Goal: Transaction & Acquisition: Purchase product/service

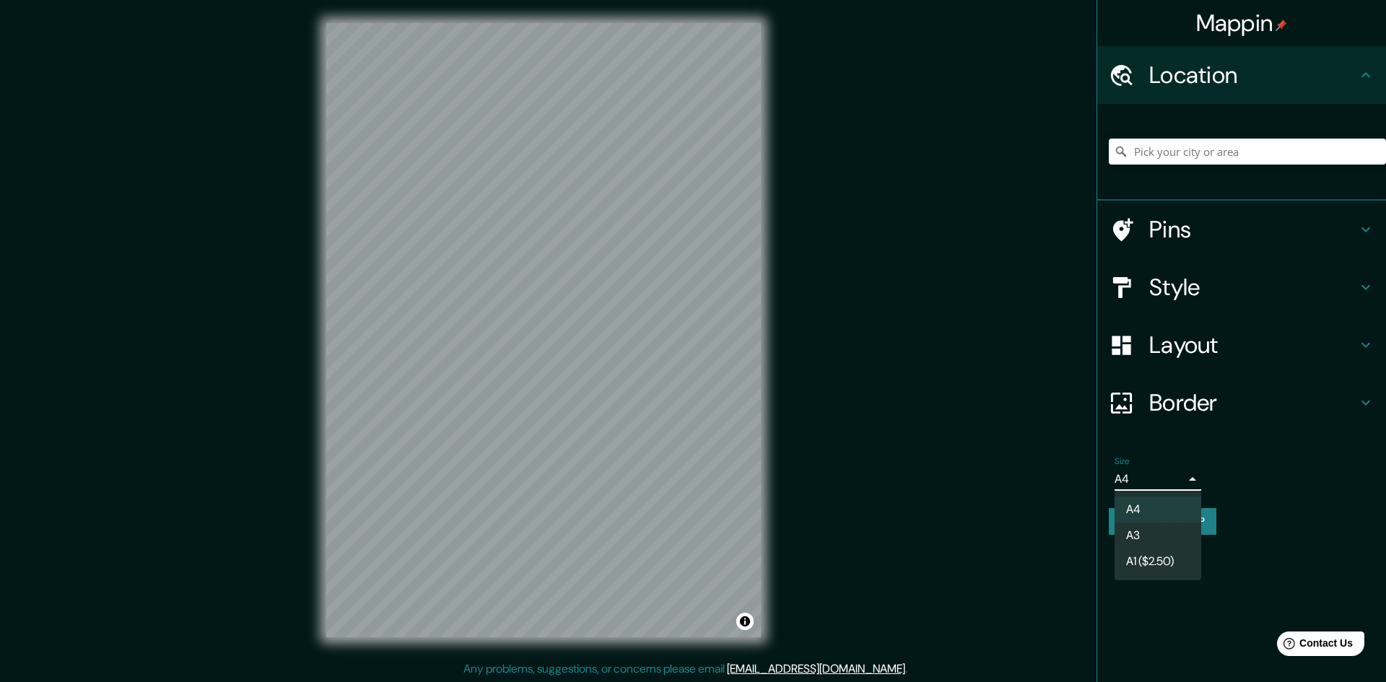
click at [1152, 471] on body "Mappin Location Pins Style Layout Border Choose a border. Hint : you can make l…" at bounding box center [693, 341] width 1386 height 682
click at [1147, 532] on li "A3" at bounding box center [1158, 536] width 87 height 26
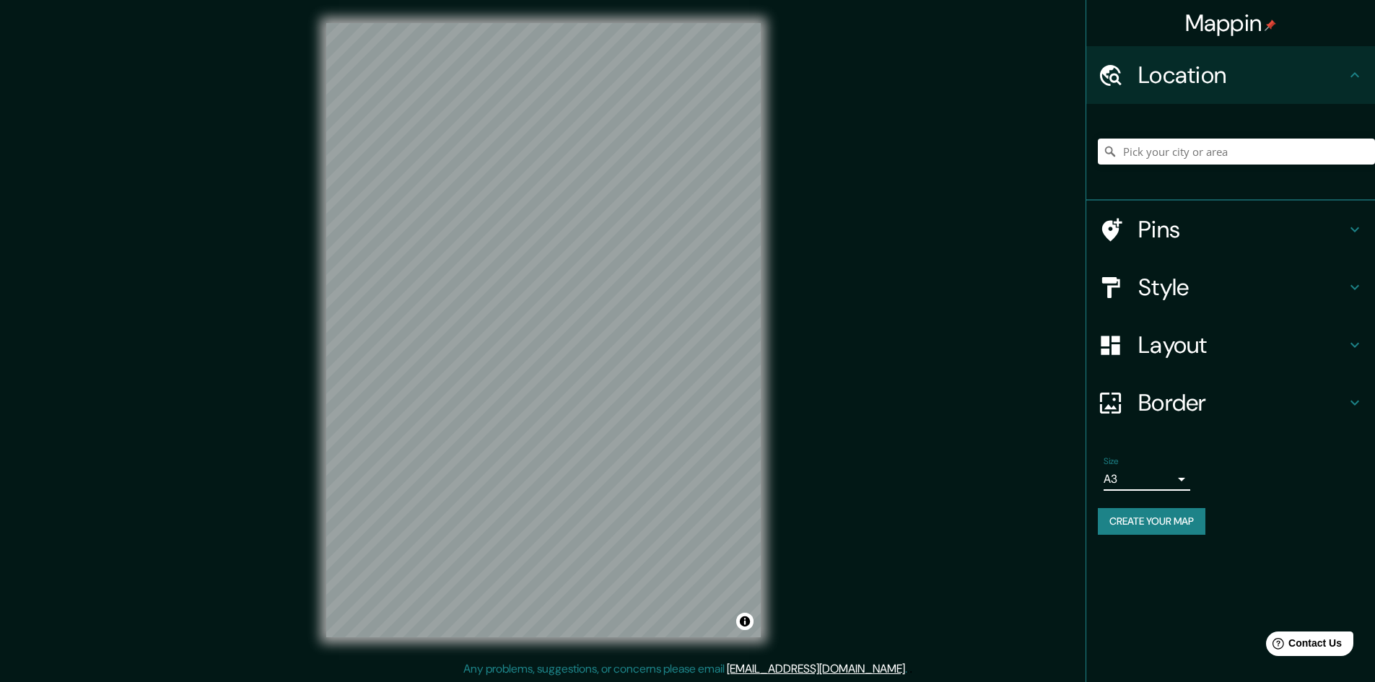
click at [1170, 232] on h4 "Pins" at bounding box center [1243, 229] width 208 height 29
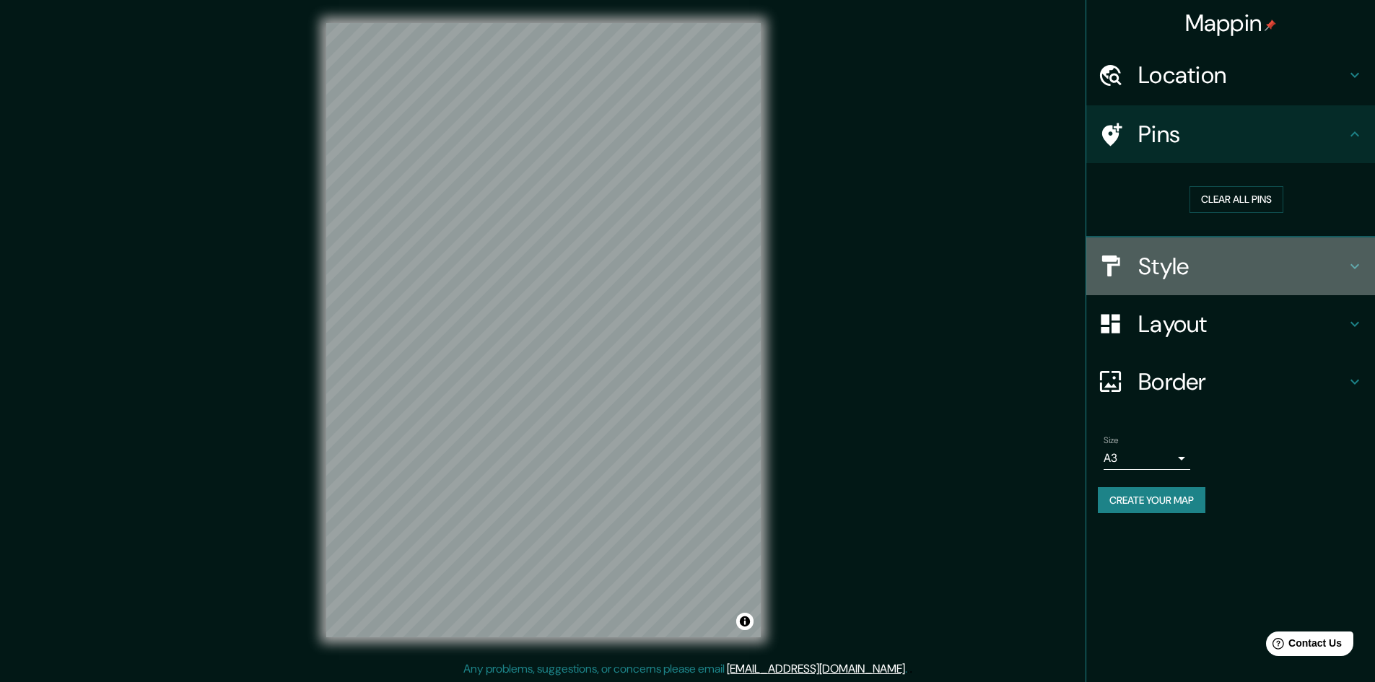
click at [1213, 279] on h4 "Style" at bounding box center [1243, 266] width 208 height 29
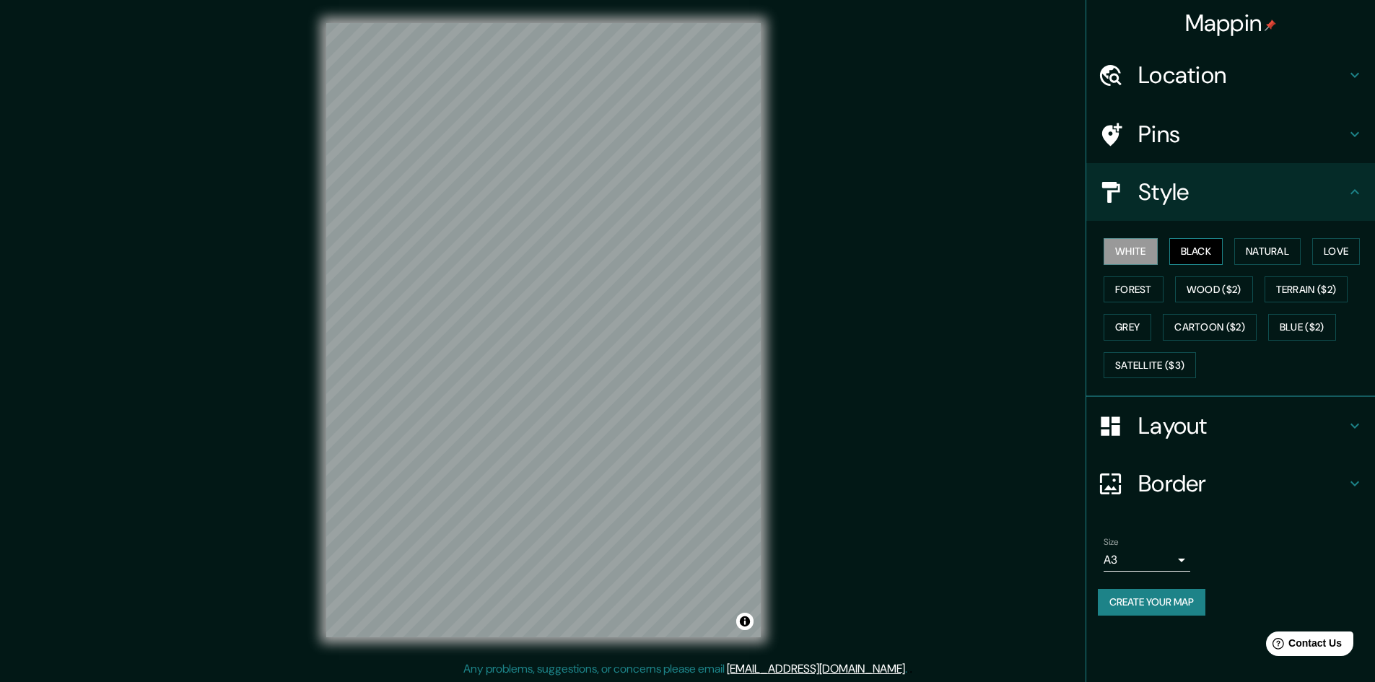
click at [1198, 254] on button "Black" at bounding box center [1197, 251] width 54 height 27
click at [1191, 428] on h4 "Layout" at bounding box center [1243, 426] width 208 height 29
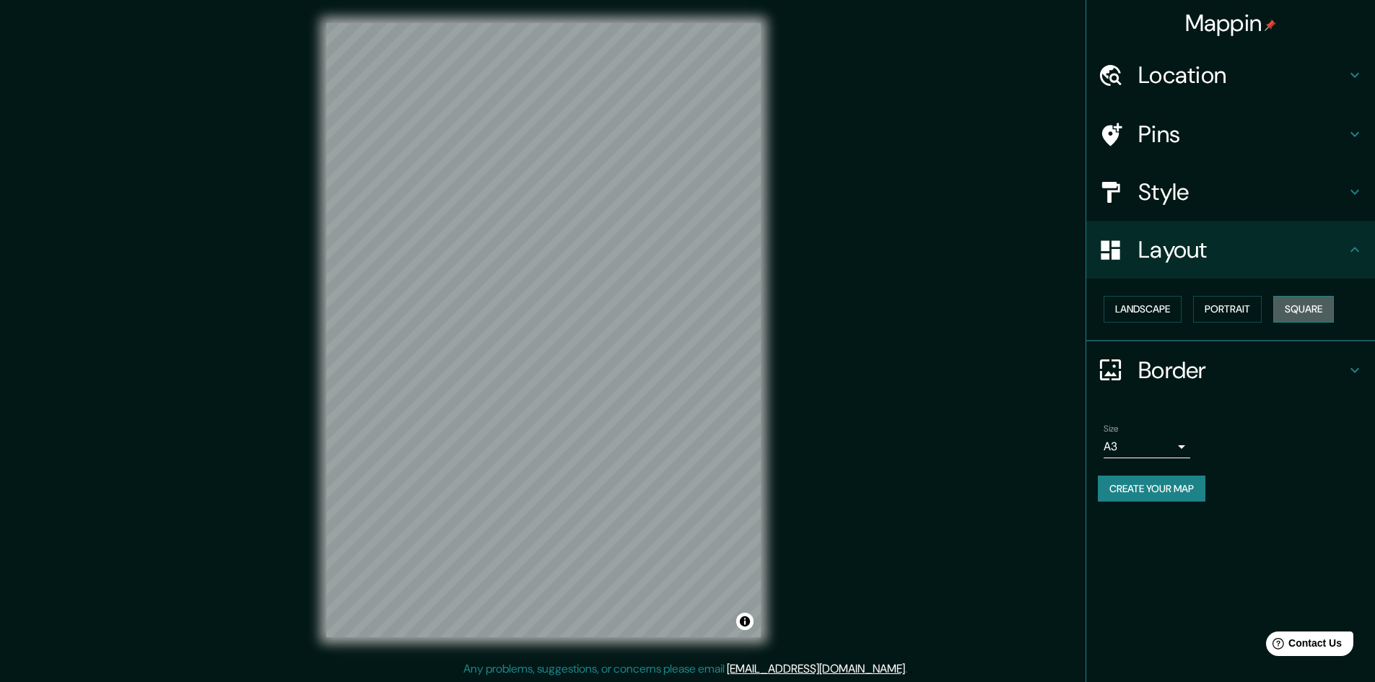
click at [1290, 308] on button "Square" at bounding box center [1304, 309] width 61 height 27
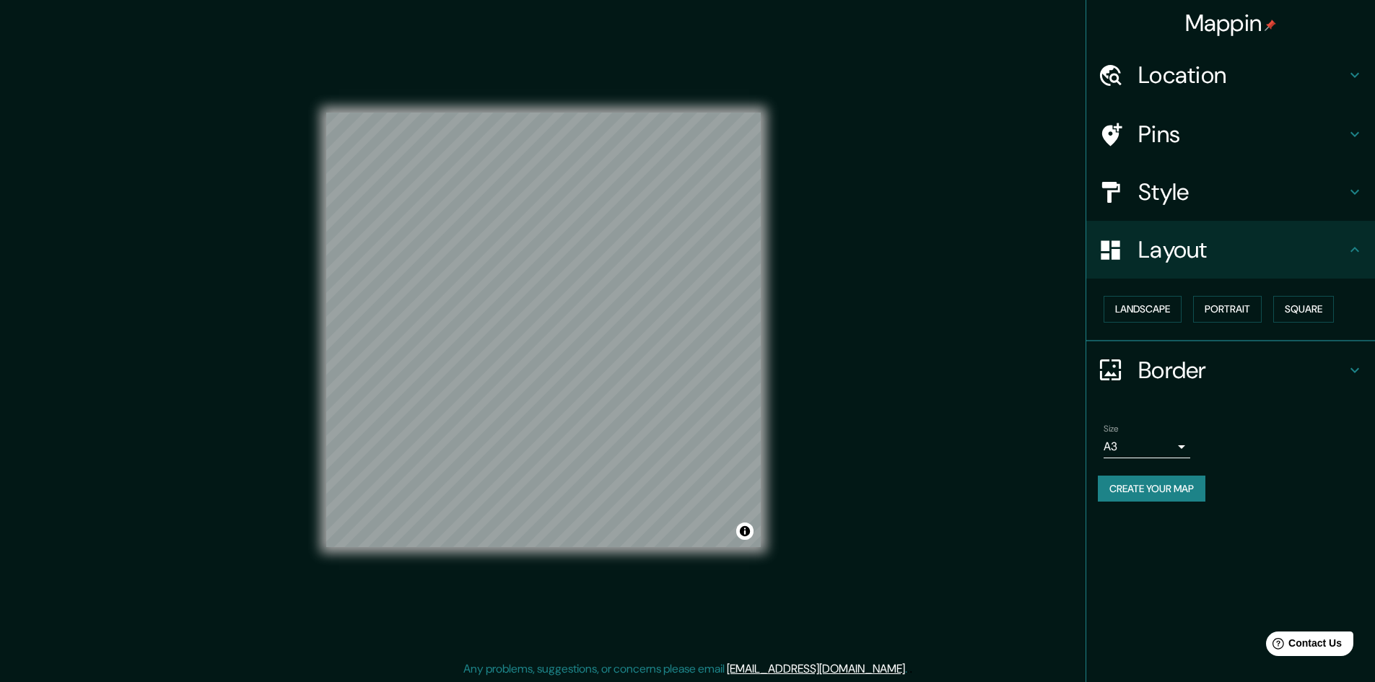
click at [1157, 487] on button "Create your map" at bounding box center [1152, 489] width 108 height 27
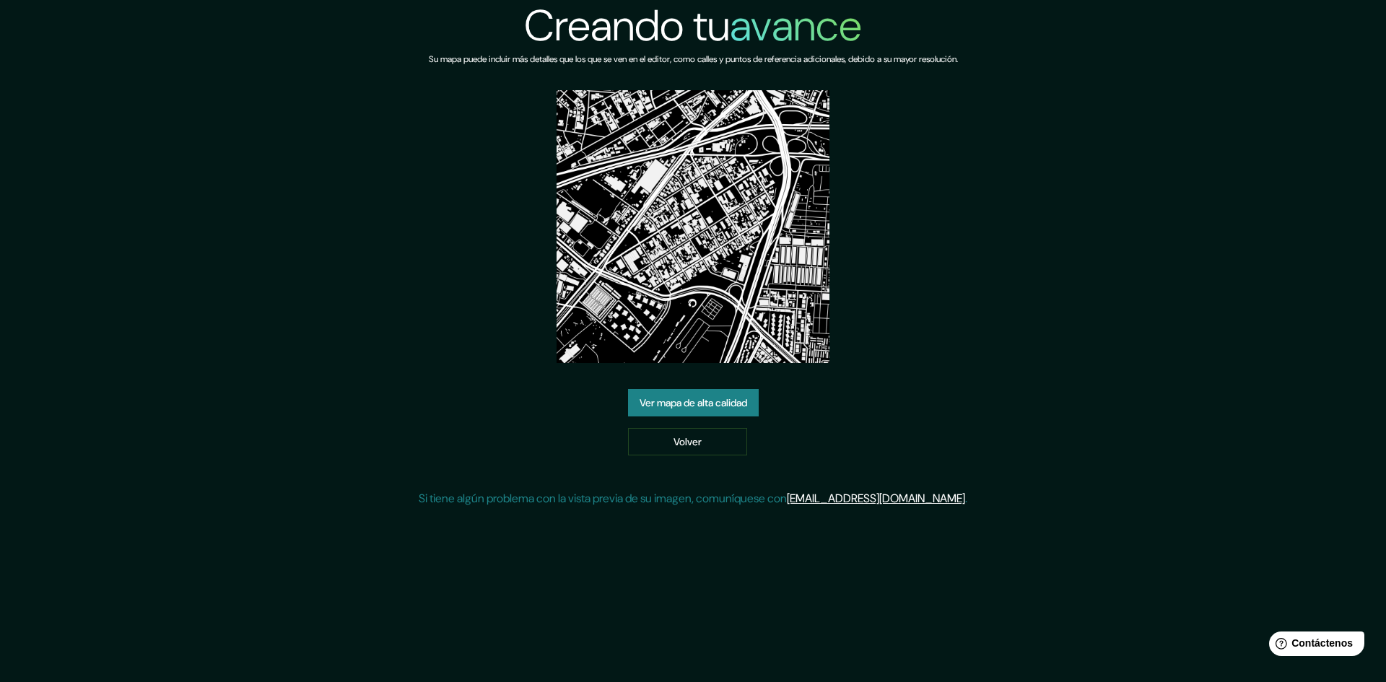
click at [670, 397] on font "Ver mapa de alta calidad" at bounding box center [694, 402] width 108 height 13
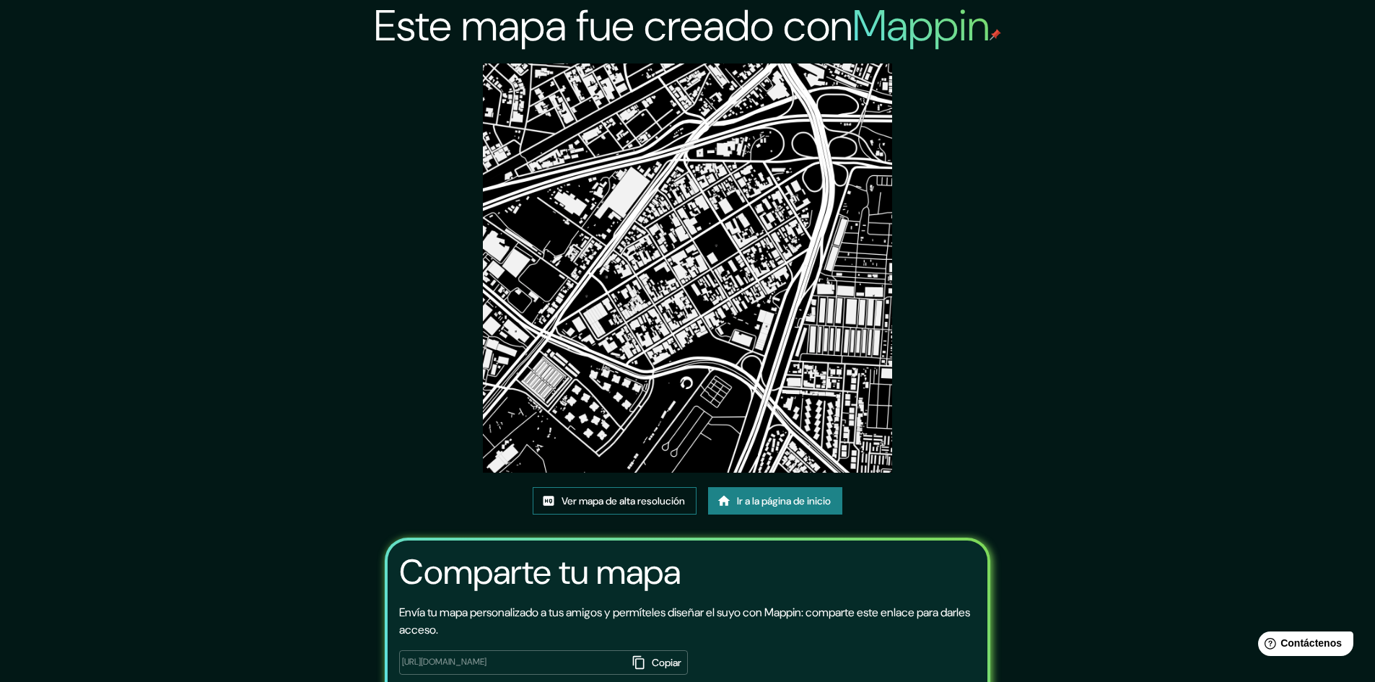
click at [666, 505] on font "Ver mapa de alta resolución" at bounding box center [623, 501] width 123 height 13
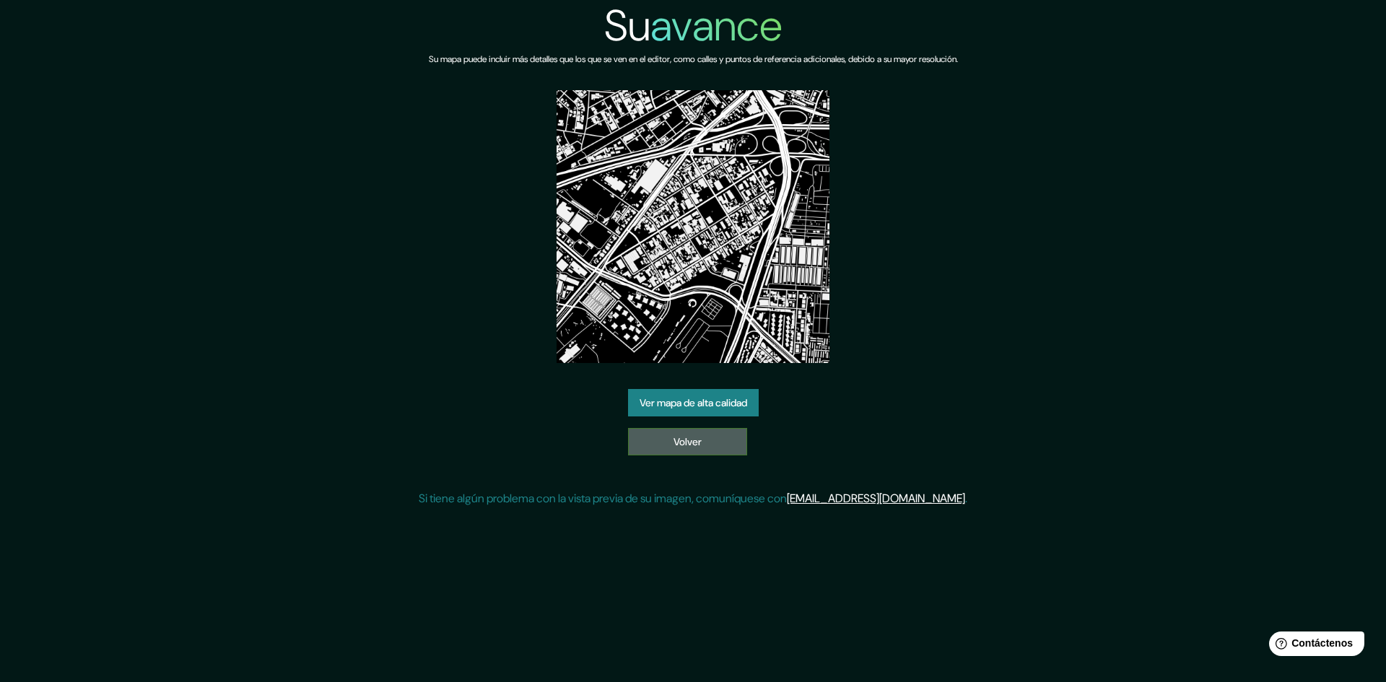
click at [664, 438] on link "Volver" at bounding box center [687, 441] width 119 height 27
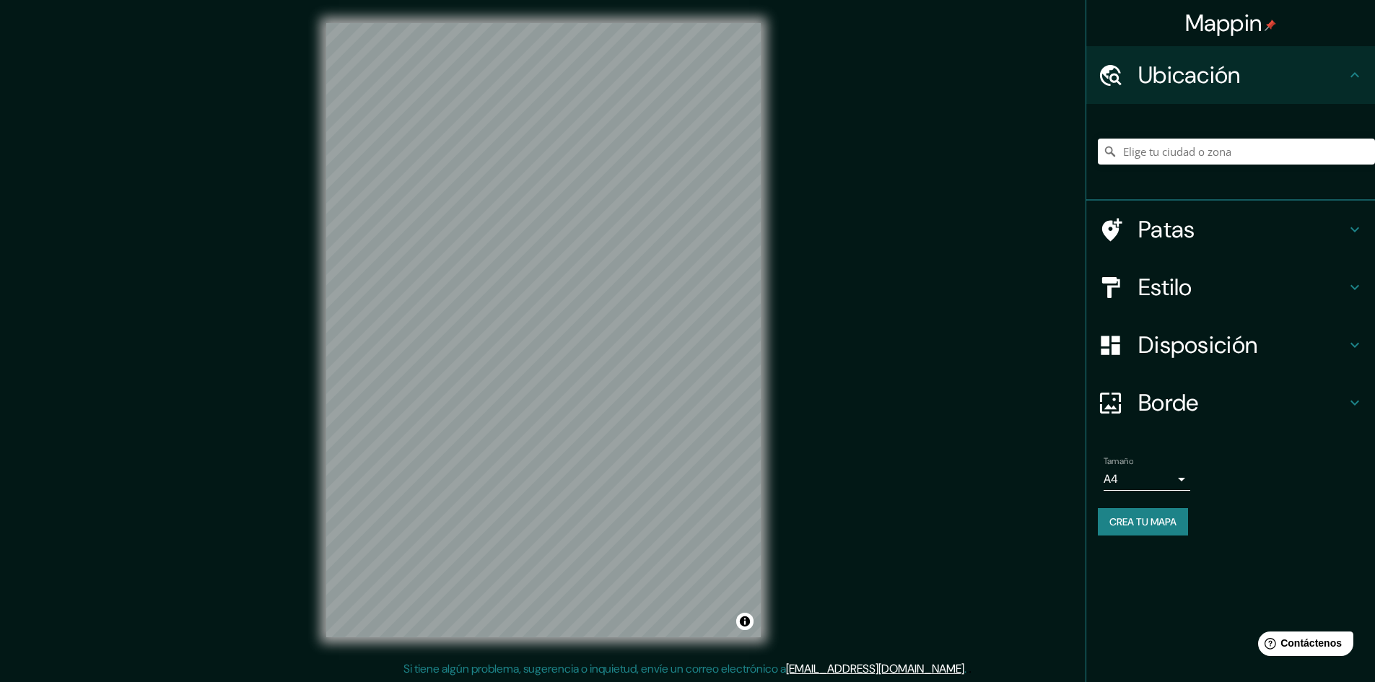
click at [1103, 479] on div "Tamaño A4 single" at bounding box center [1231, 474] width 266 height 46
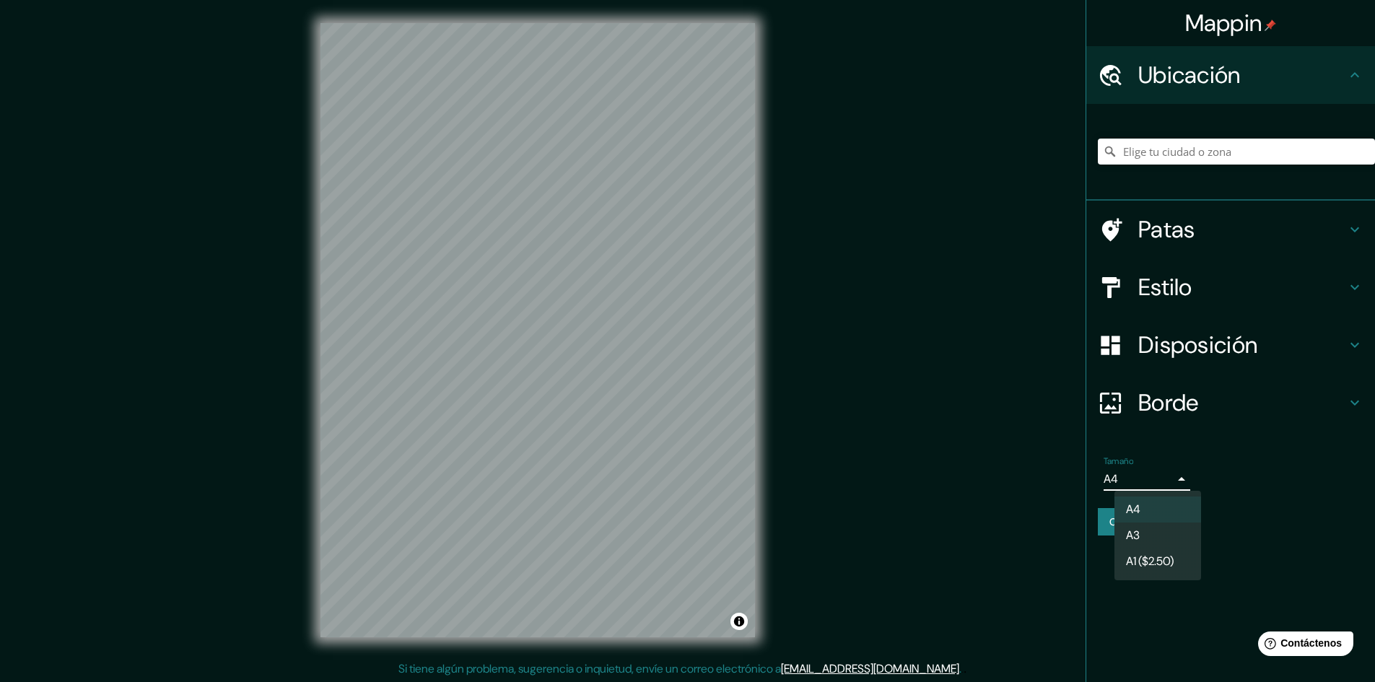
click at [1121, 479] on body "Mappin Ubicación Patas Estilo Disposición Borde Elige un borde. Consejo : puede…" at bounding box center [687, 341] width 1375 height 682
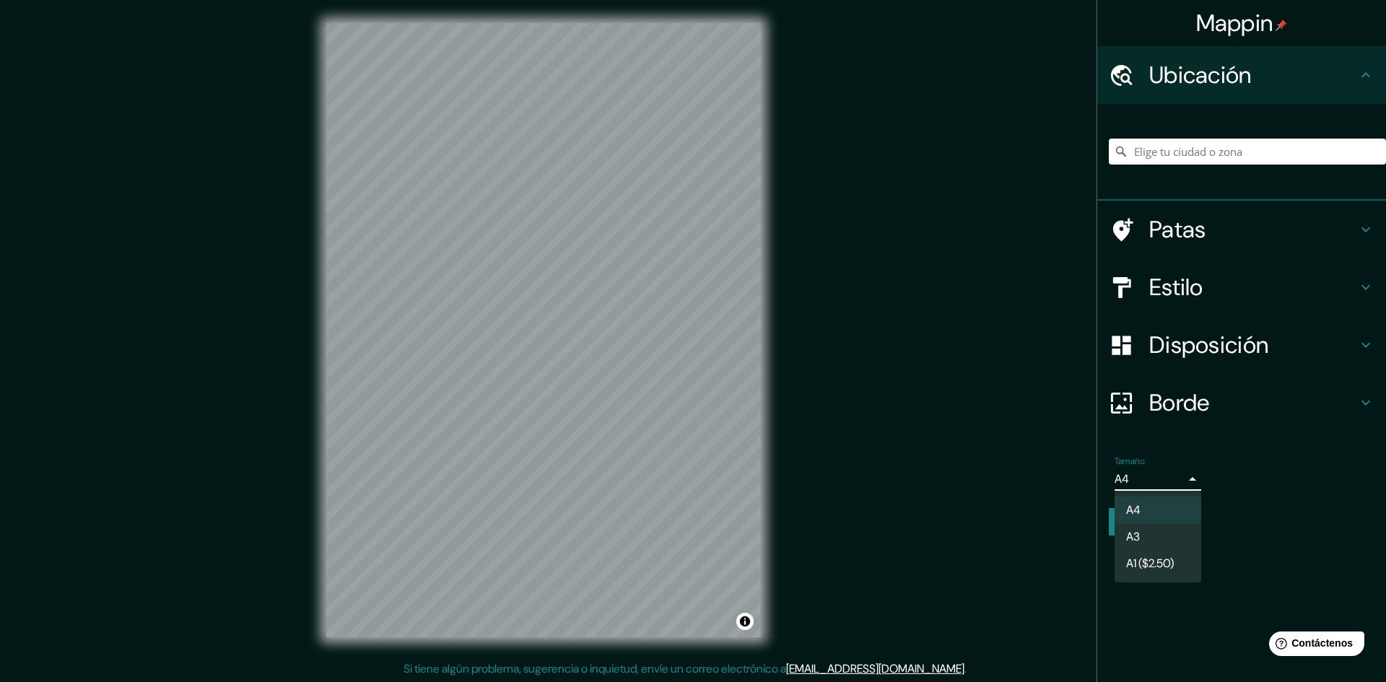
click at [1139, 524] on li "A3" at bounding box center [1158, 536] width 87 height 27
type input "a4"
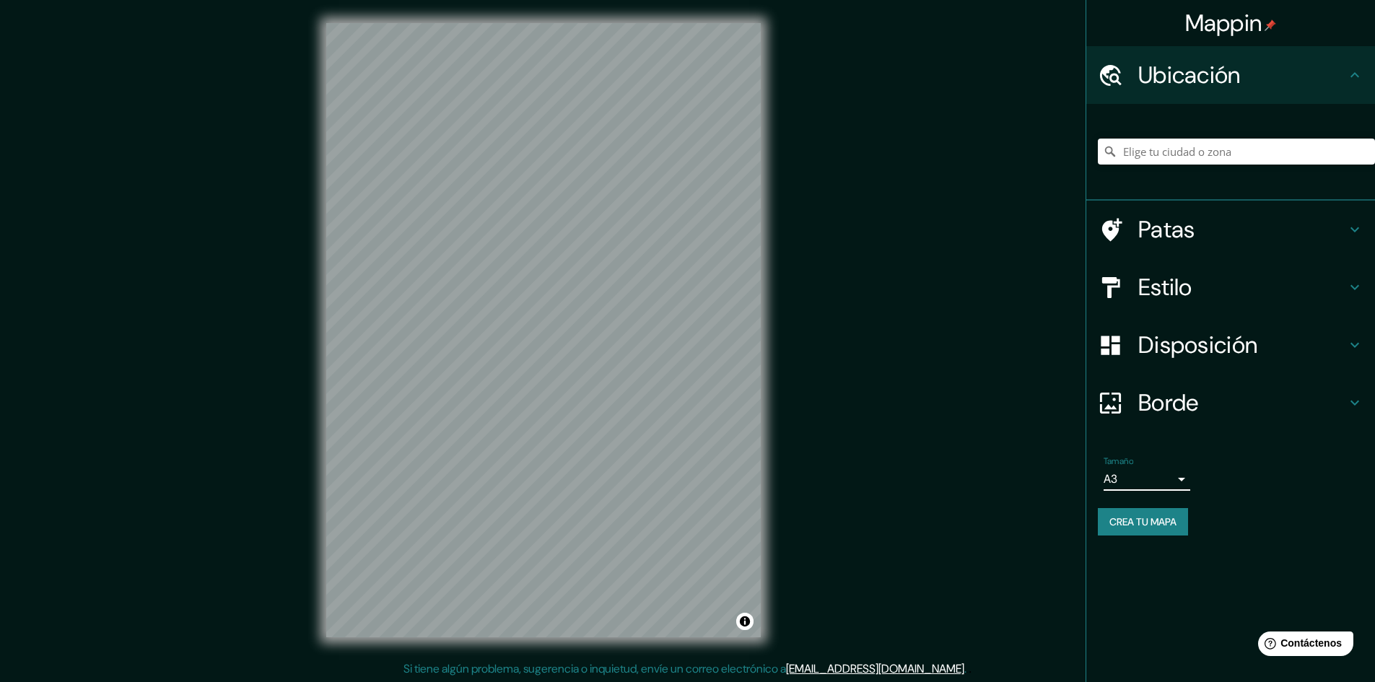
click at [1170, 282] on font "Estilo" at bounding box center [1166, 287] width 54 height 30
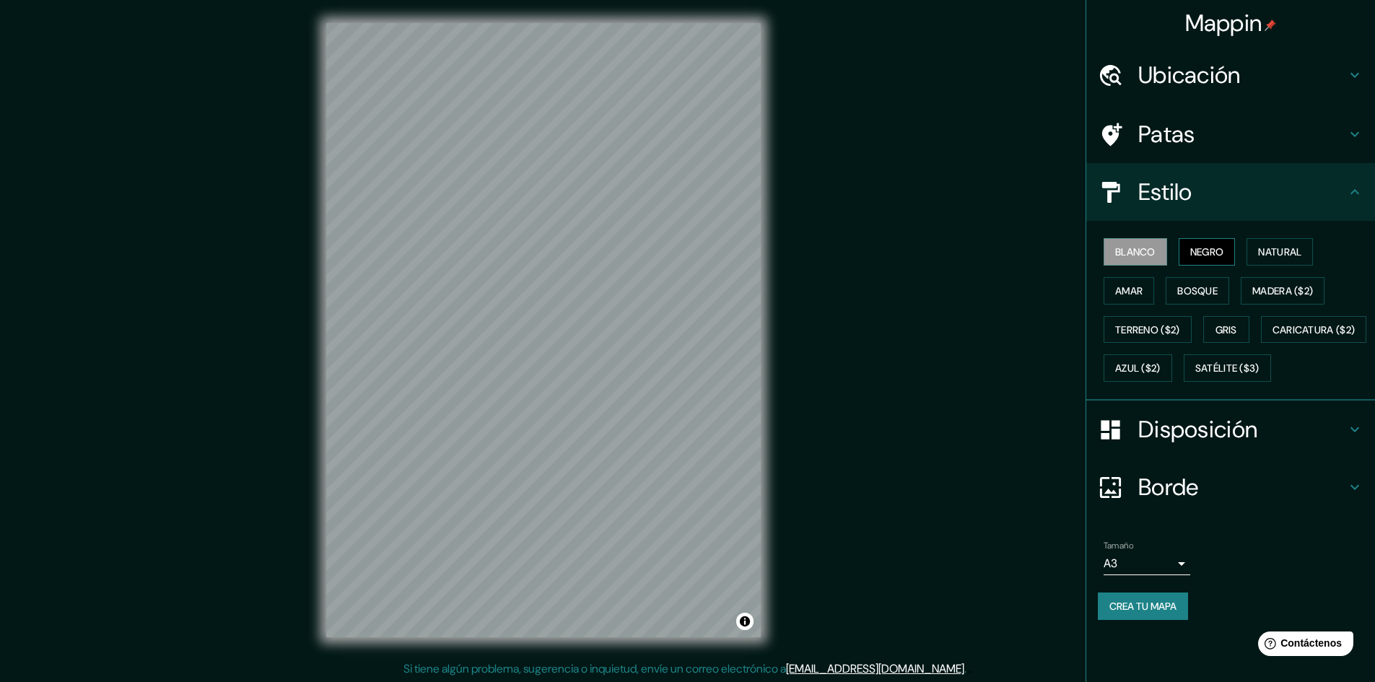
click at [1204, 255] on font "Negro" at bounding box center [1208, 251] width 34 height 13
click at [1161, 254] on button "Blanco" at bounding box center [1136, 251] width 64 height 27
click at [1285, 250] on font "Natural" at bounding box center [1279, 251] width 43 height 13
click at [1139, 294] on font "Amar" at bounding box center [1128, 290] width 27 height 13
click at [1200, 290] on font "Bosque" at bounding box center [1198, 290] width 40 height 13
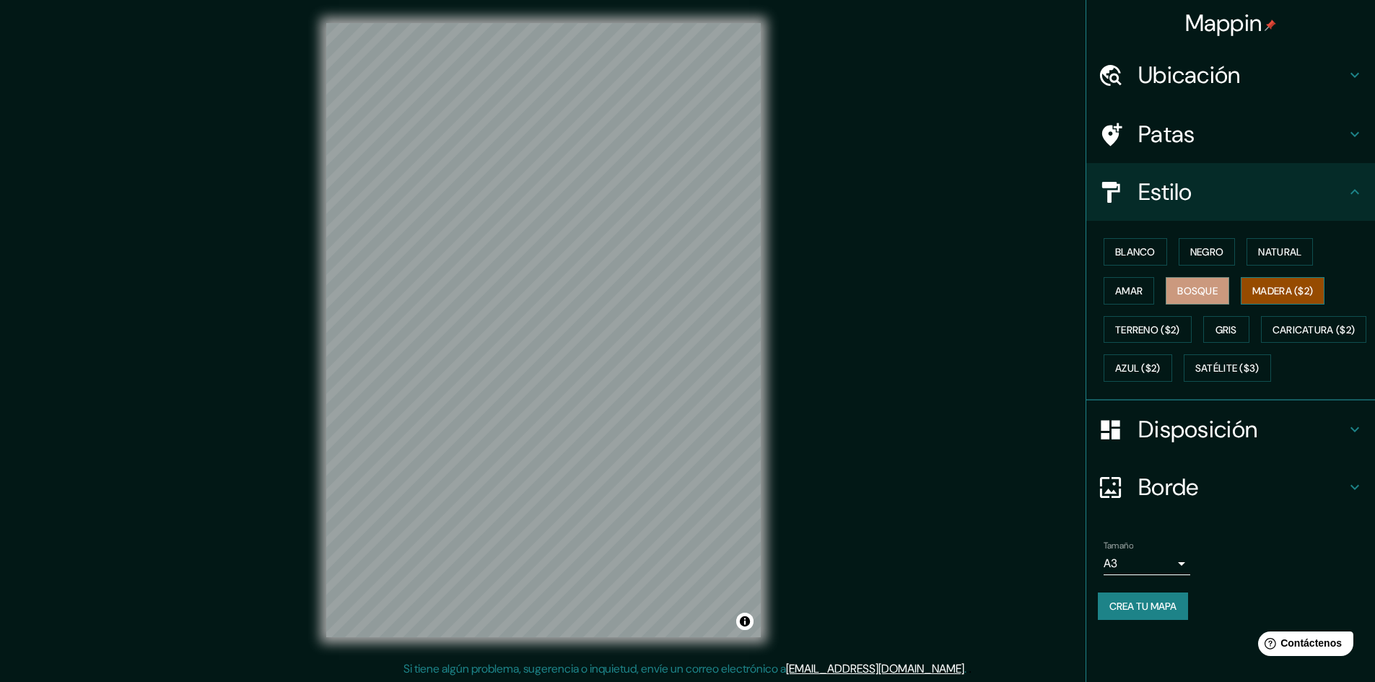
click at [1279, 289] on font "Madera ($2)" at bounding box center [1283, 290] width 61 height 13
click at [1238, 328] on font "Gris" at bounding box center [1227, 329] width 22 height 13
click at [1159, 325] on font "Terreno ($2)" at bounding box center [1147, 329] width 65 height 13
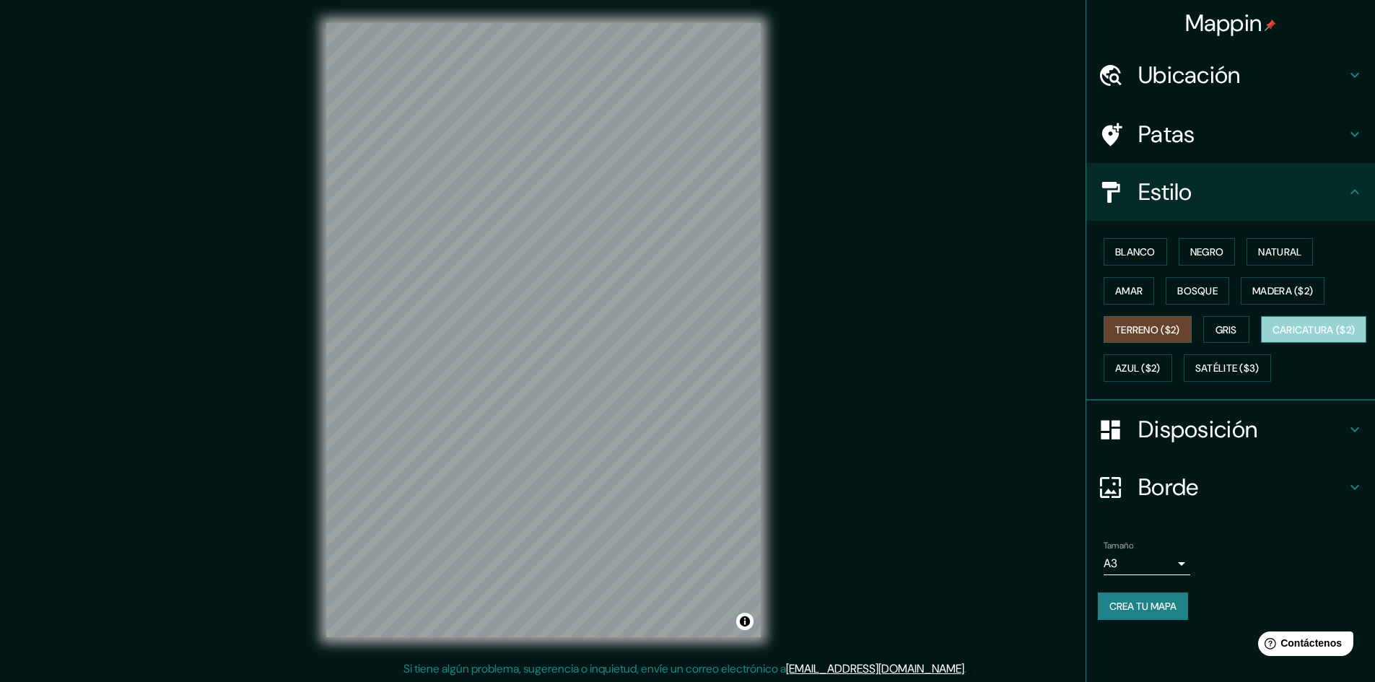
click at [1273, 336] on font "Caricatura ($2)" at bounding box center [1314, 329] width 83 height 13
click at [1161, 361] on font "Azul ($2)" at bounding box center [1137, 368] width 45 height 19
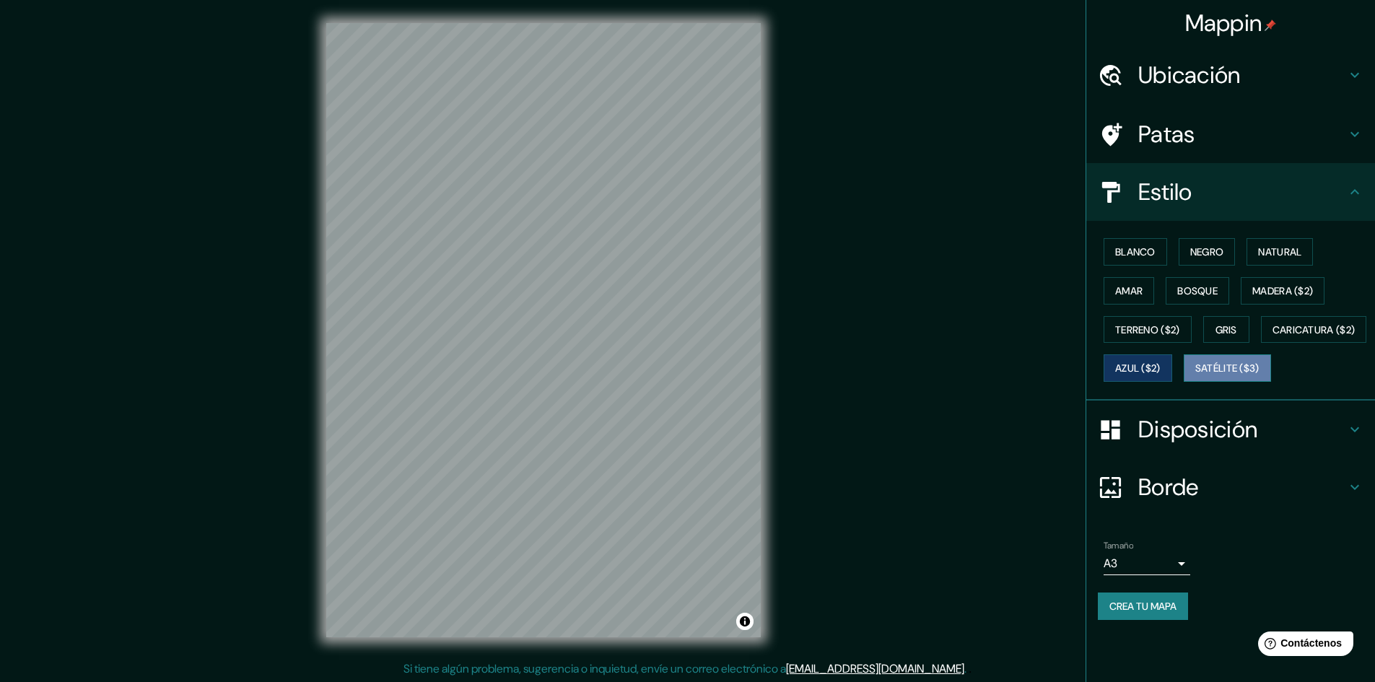
click at [1196, 375] on font "Satélite ($3)" at bounding box center [1228, 368] width 64 height 13
click at [1228, 445] on font "Disposición" at bounding box center [1198, 429] width 119 height 30
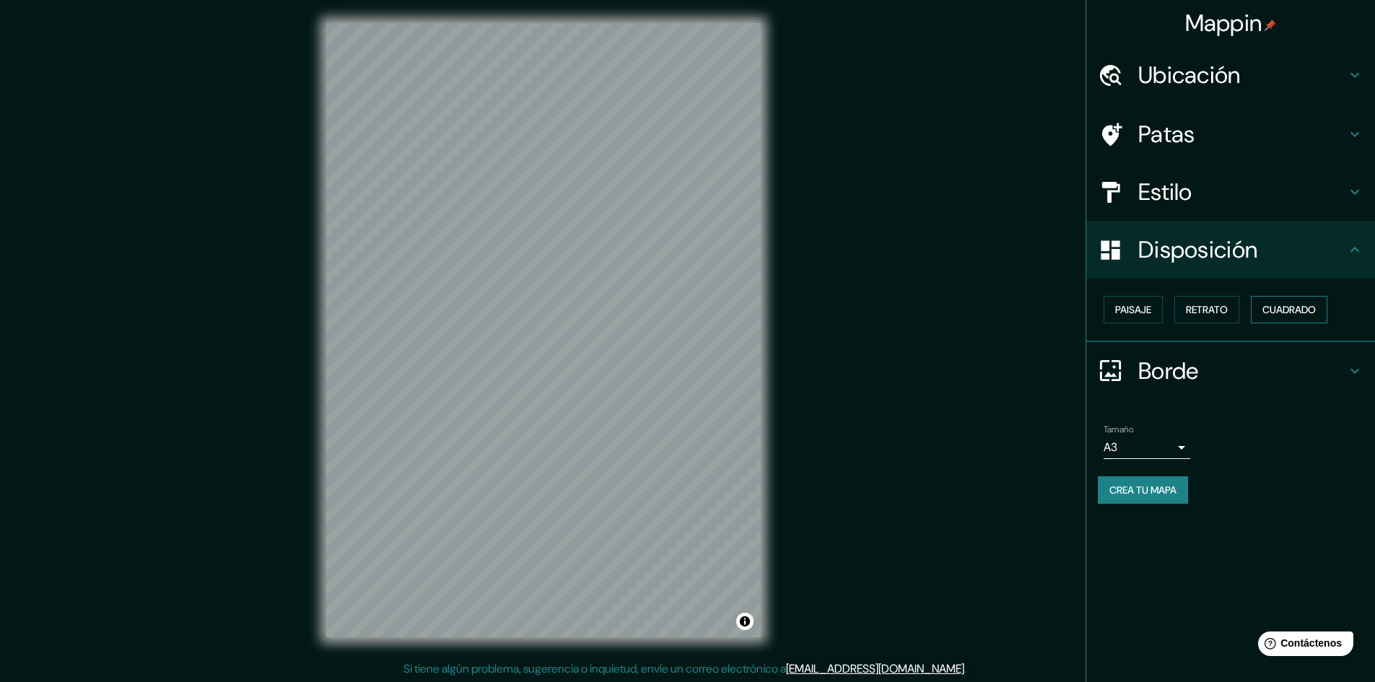
click at [1283, 316] on font "Cuadrado" at bounding box center [1289, 309] width 53 height 13
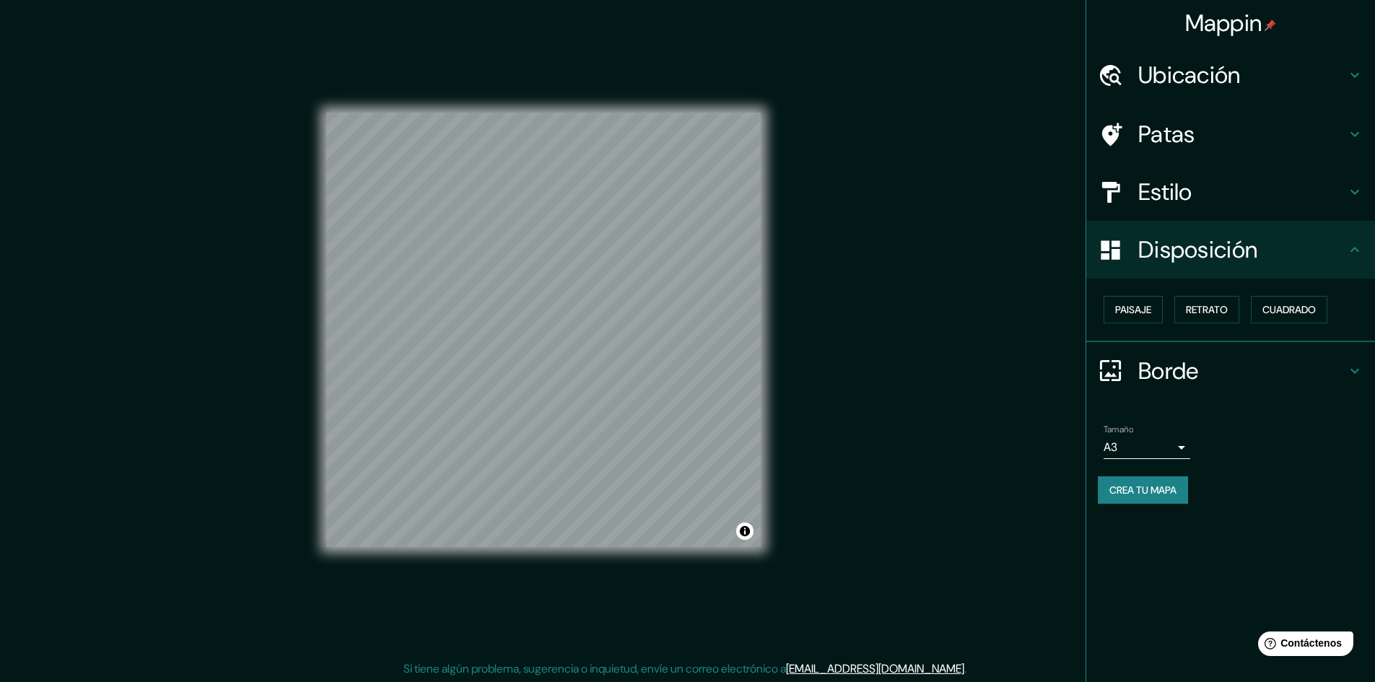
click at [1216, 191] on h4 "Estilo" at bounding box center [1243, 192] width 208 height 29
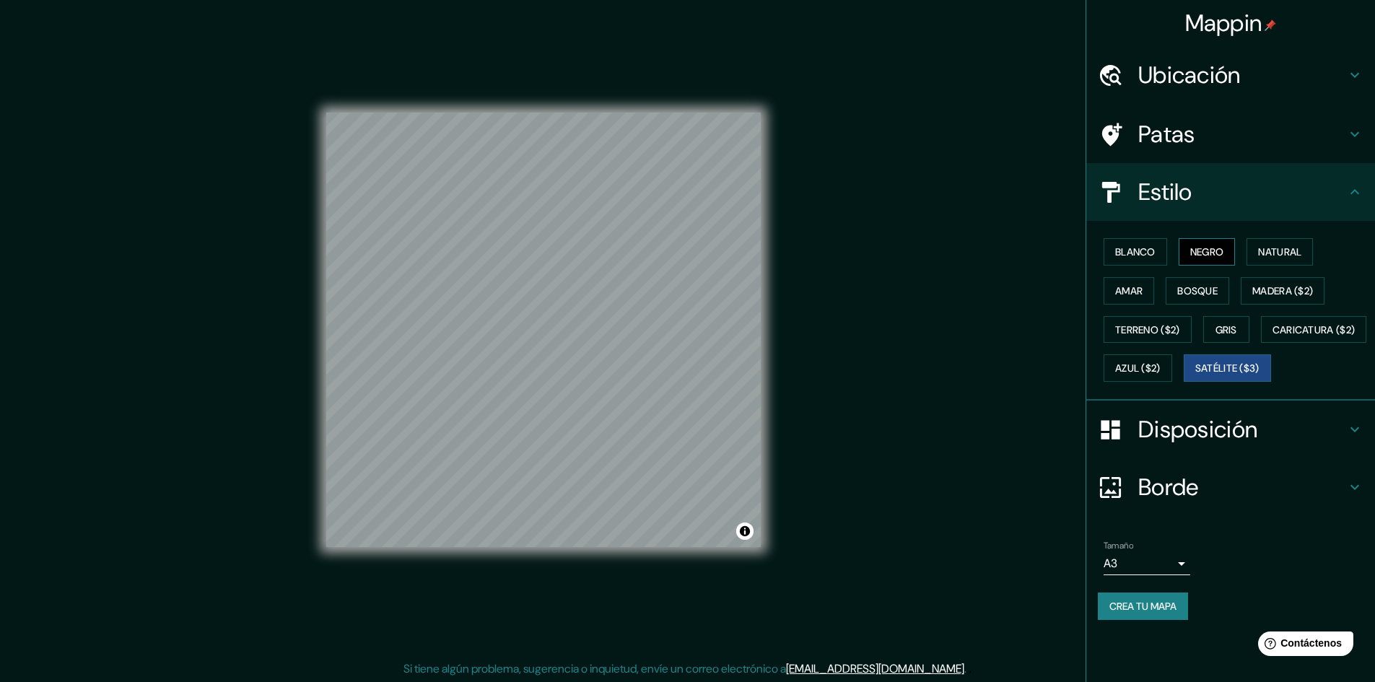
click at [1210, 256] on font "Negro" at bounding box center [1208, 251] width 34 height 13
click at [1144, 251] on font "Blanco" at bounding box center [1135, 251] width 40 height 13
click at [1277, 250] on font "Natural" at bounding box center [1279, 251] width 43 height 13
click at [1278, 287] on font "Madera ($2)" at bounding box center [1283, 290] width 61 height 13
click at [1195, 292] on font "Bosque" at bounding box center [1198, 290] width 40 height 13
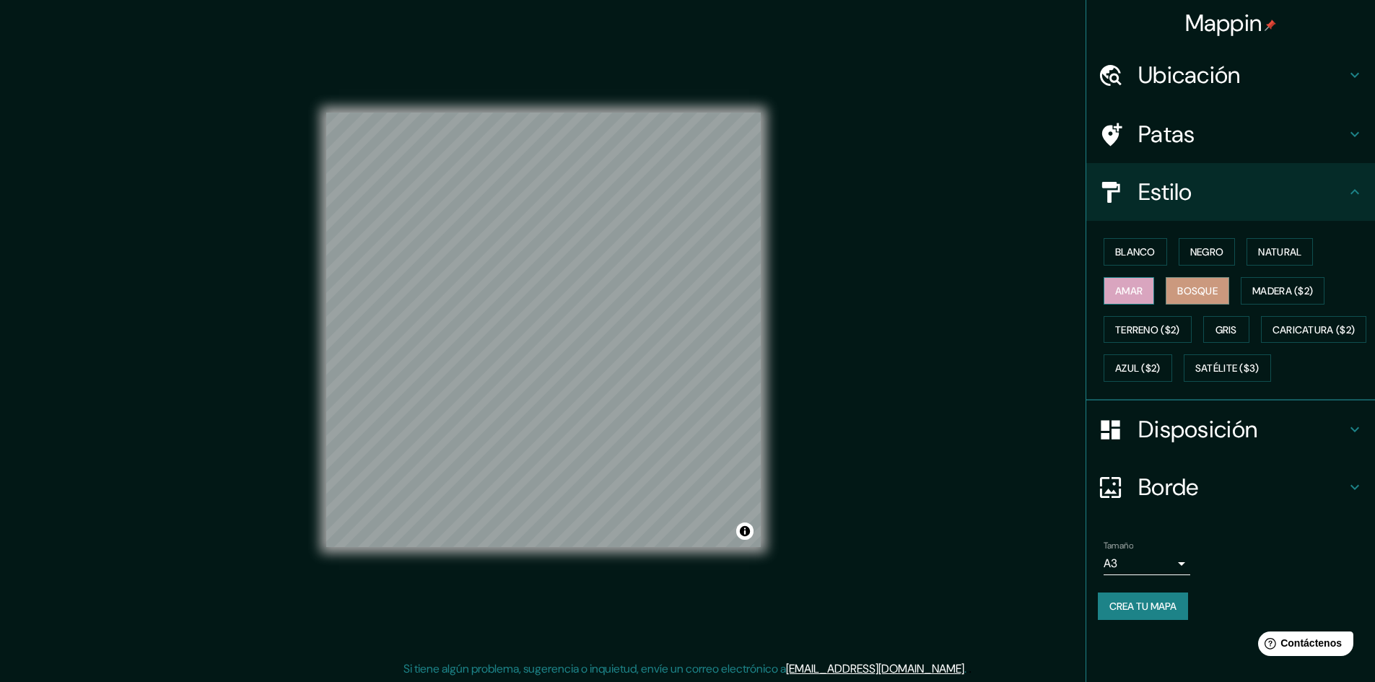
click at [1133, 298] on font "Amar" at bounding box center [1128, 291] width 27 height 19
click at [1211, 326] on button "Gris" at bounding box center [1227, 329] width 46 height 27
click at [1157, 613] on font "Crea tu mapa" at bounding box center [1143, 606] width 67 height 13
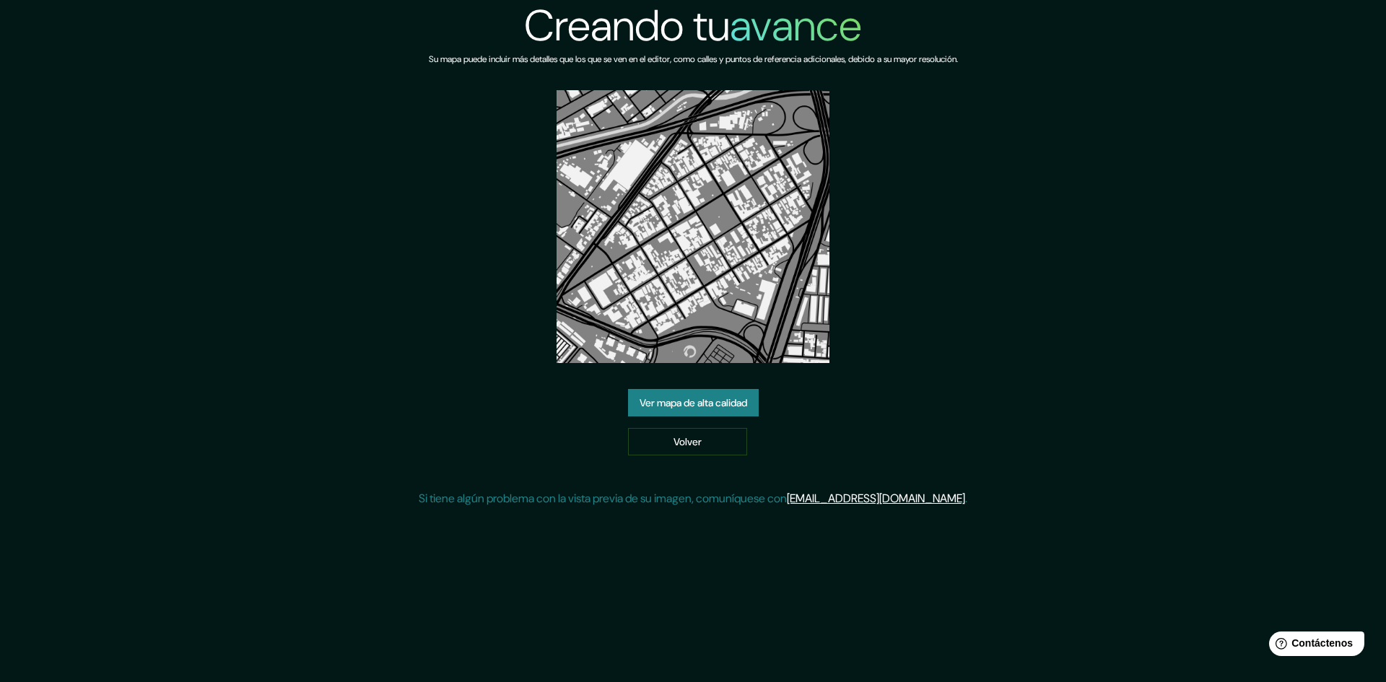
click at [688, 401] on font "Ver mapa de alta calidad" at bounding box center [694, 402] width 108 height 13
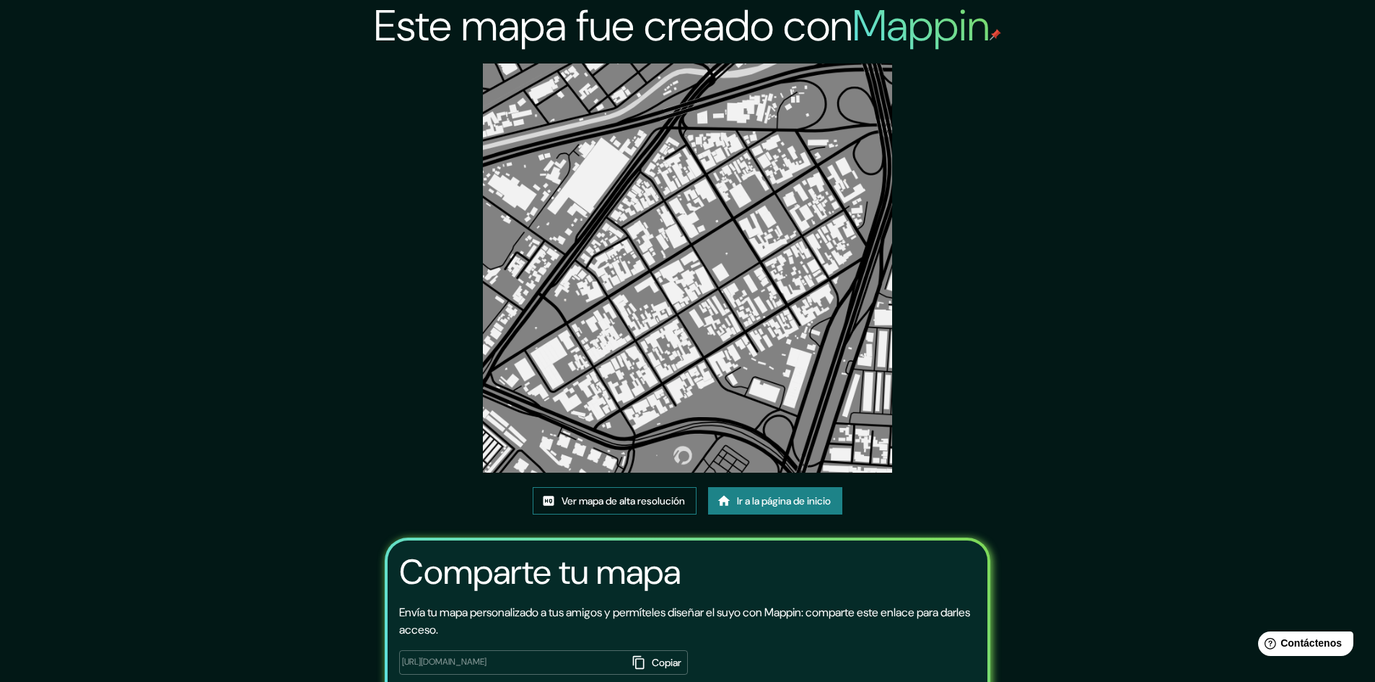
click at [612, 499] on font "Ver mapa de alta resolución" at bounding box center [623, 501] width 123 height 13
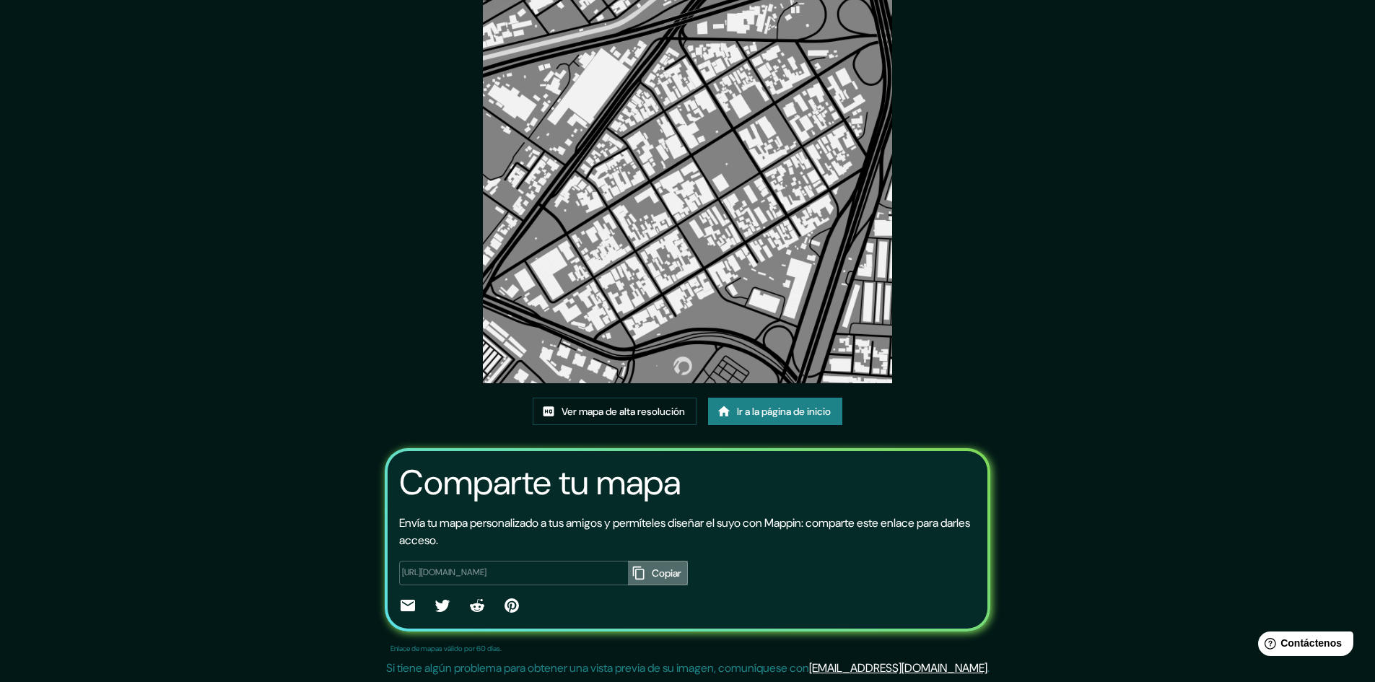
click at [652, 572] on font "Copiar" at bounding box center [667, 573] width 30 height 13
click at [744, 404] on font "Ir a la página de inicio" at bounding box center [784, 411] width 94 height 19
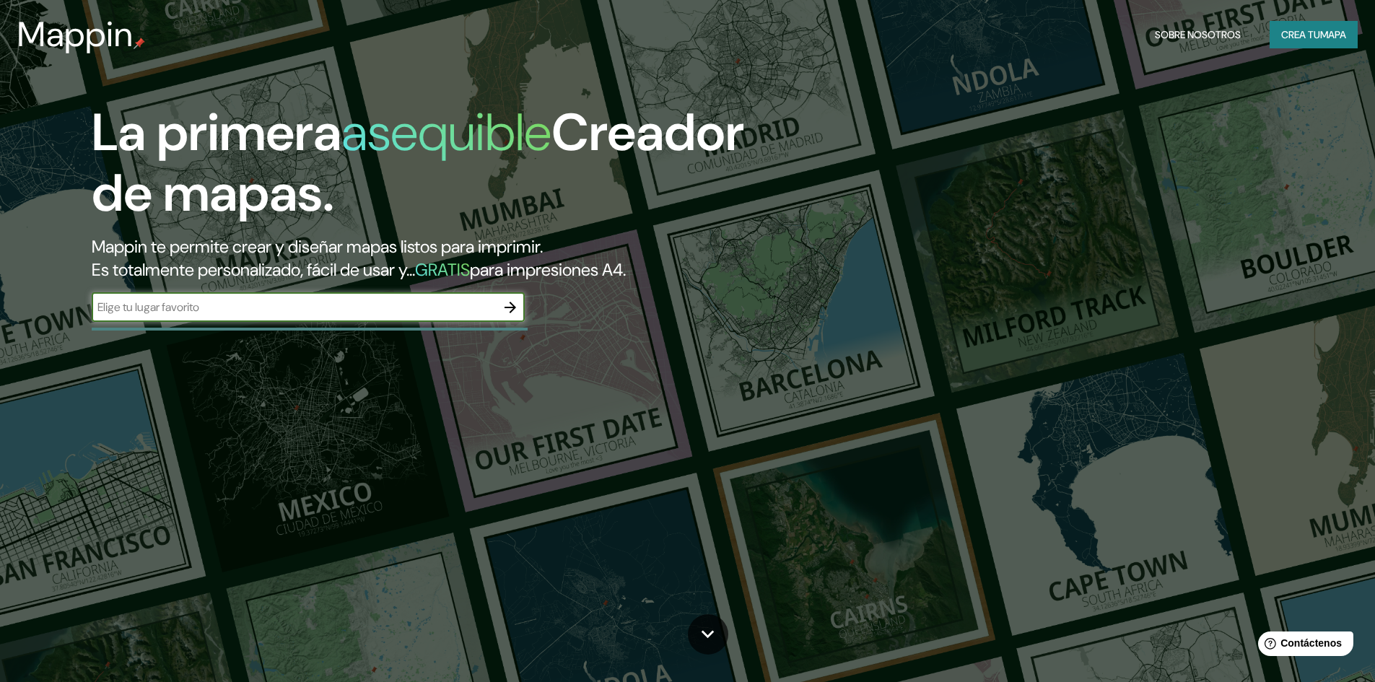
click at [453, 310] on input "text" at bounding box center [294, 307] width 404 height 17
click at [505, 304] on icon "button" at bounding box center [510, 307] width 17 height 17
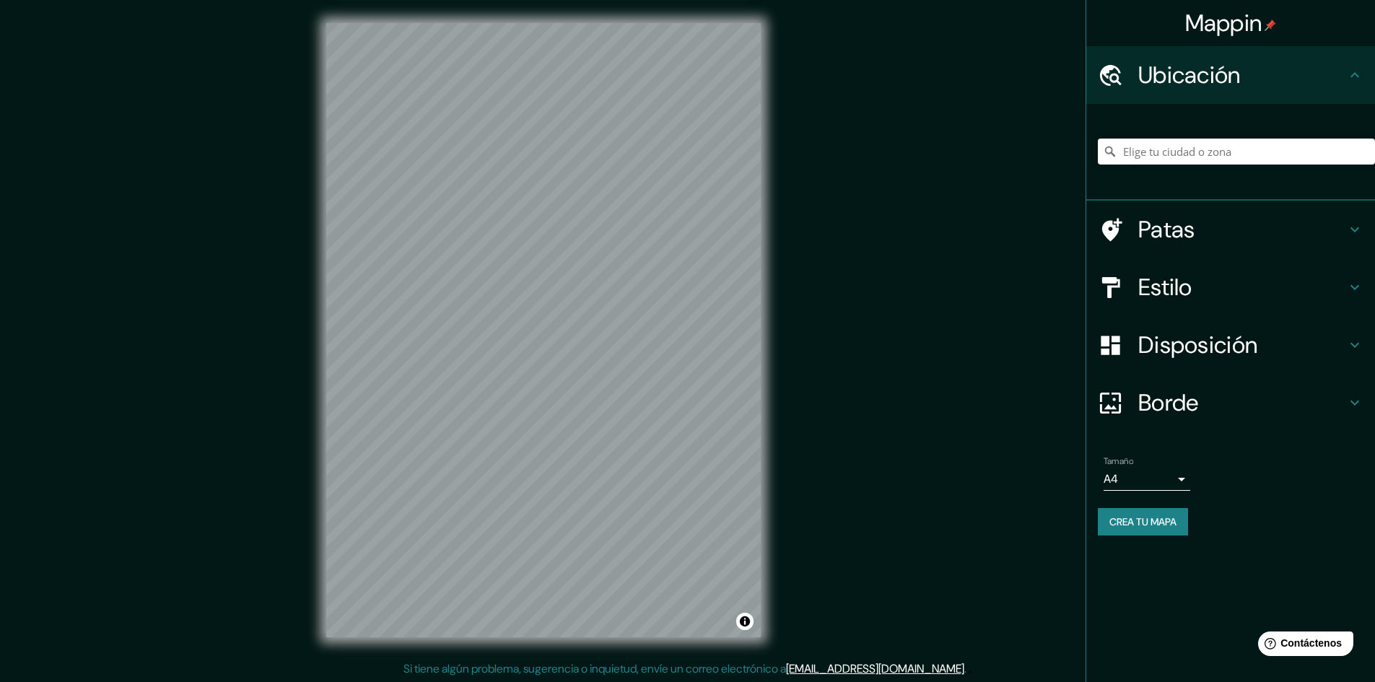
click at [1147, 473] on body "Mappin Ubicación Patas Estilo Disposición Borde Elige un borde. Consejo : puede…" at bounding box center [687, 341] width 1375 height 682
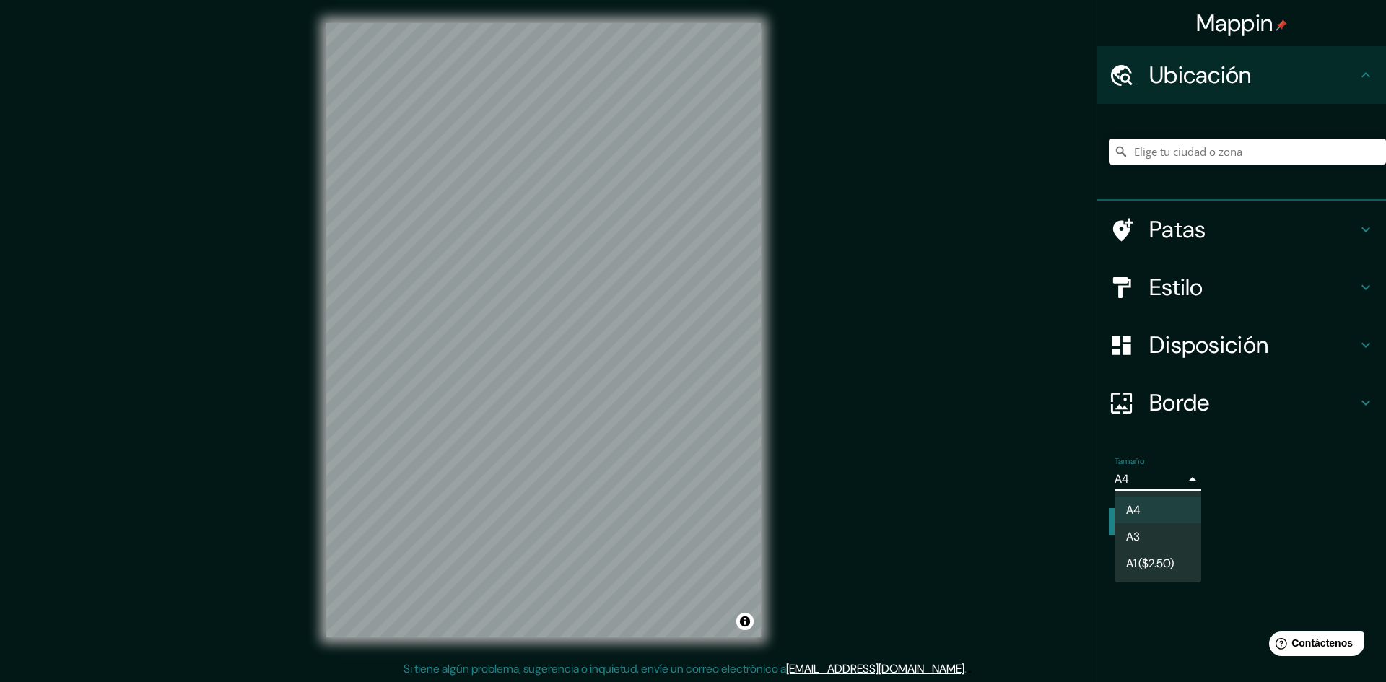
click at [1150, 539] on li "A3" at bounding box center [1158, 536] width 87 height 27
type input "a4"
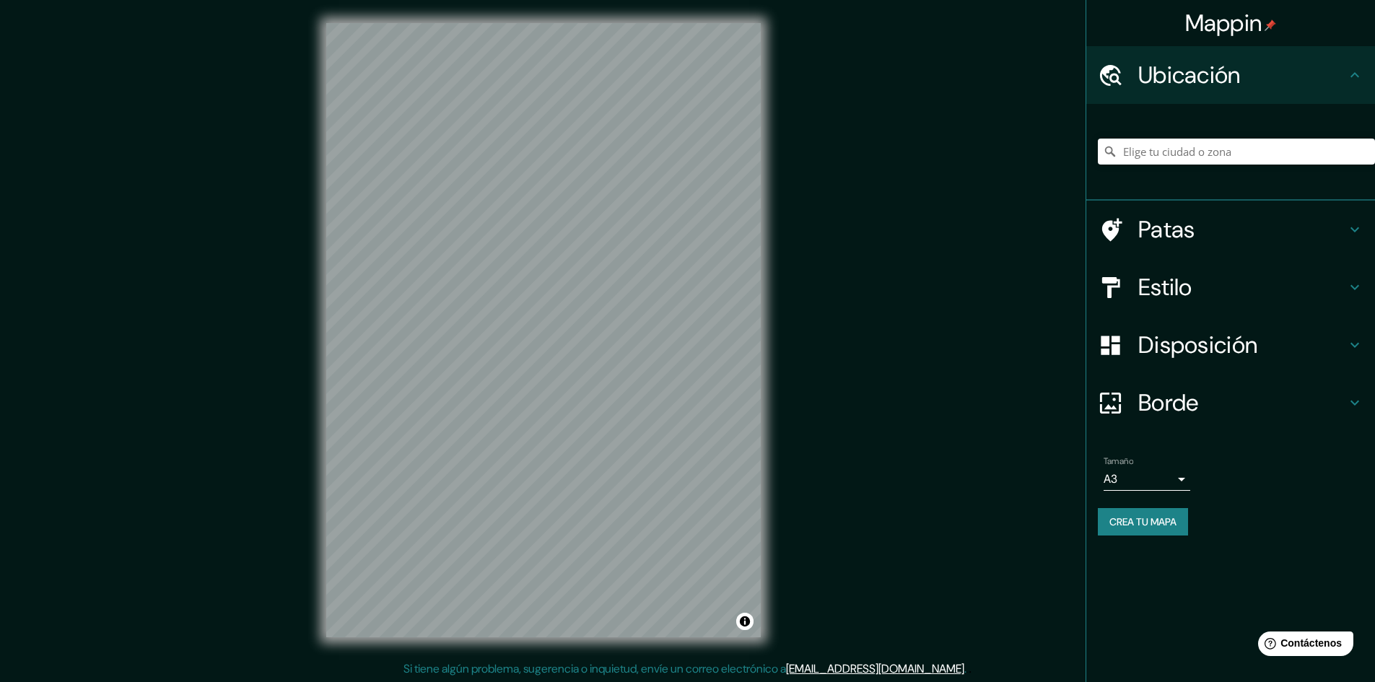
click at [1208, 279] on h4 "Estilo" at bounding box center [1243, 287] width 208 height 29
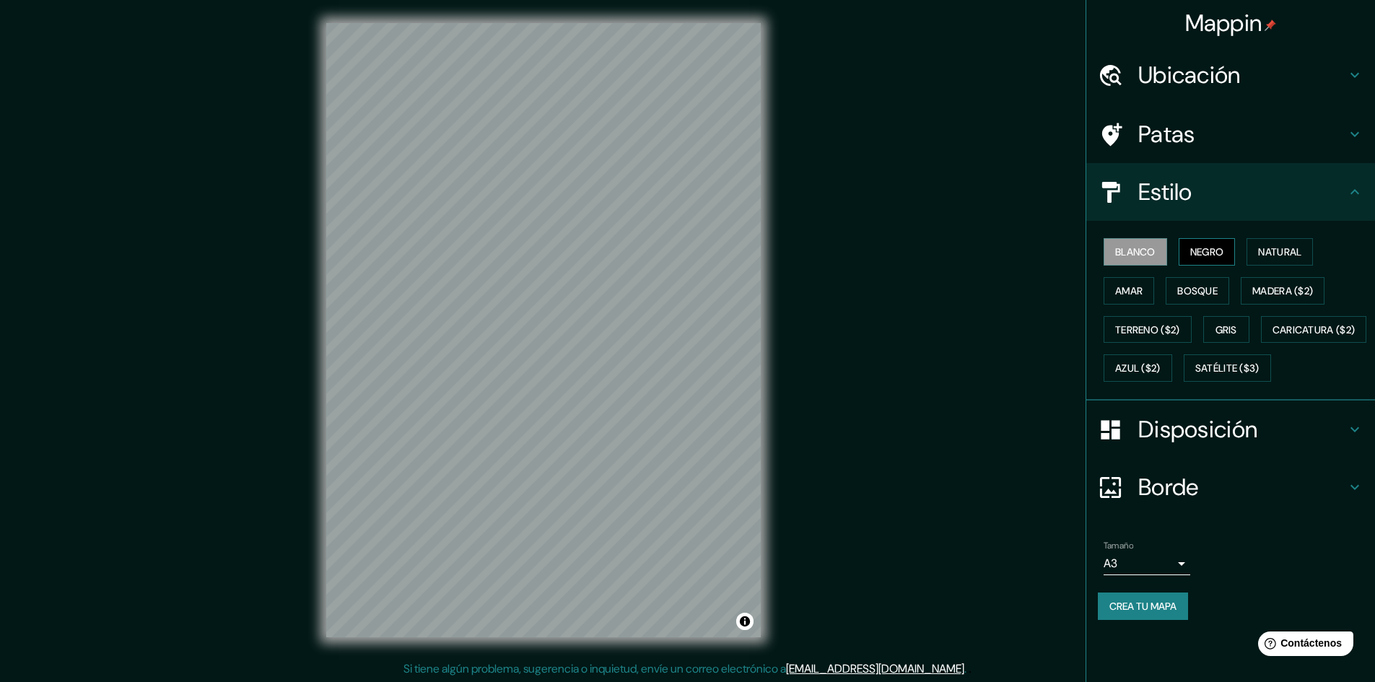
click at [1186, 259] on button "Negro" at bounding box center [1207, 251] width 57 height 27
click at [1187, 445] on font "Disposición" at bounding box center [1198, 429] width 119 height 30
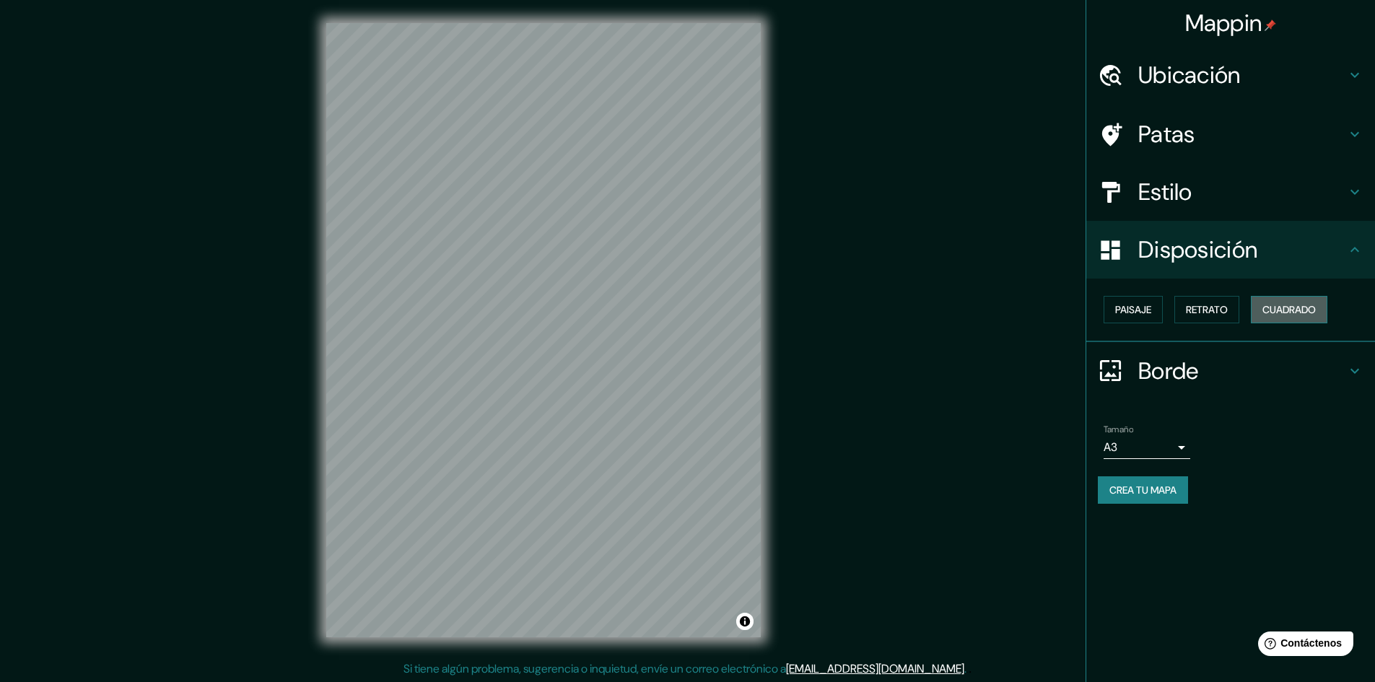
click at [1292, 313] on font "Cuadrado" at bounding box center [1289, 309] width 53 height 13
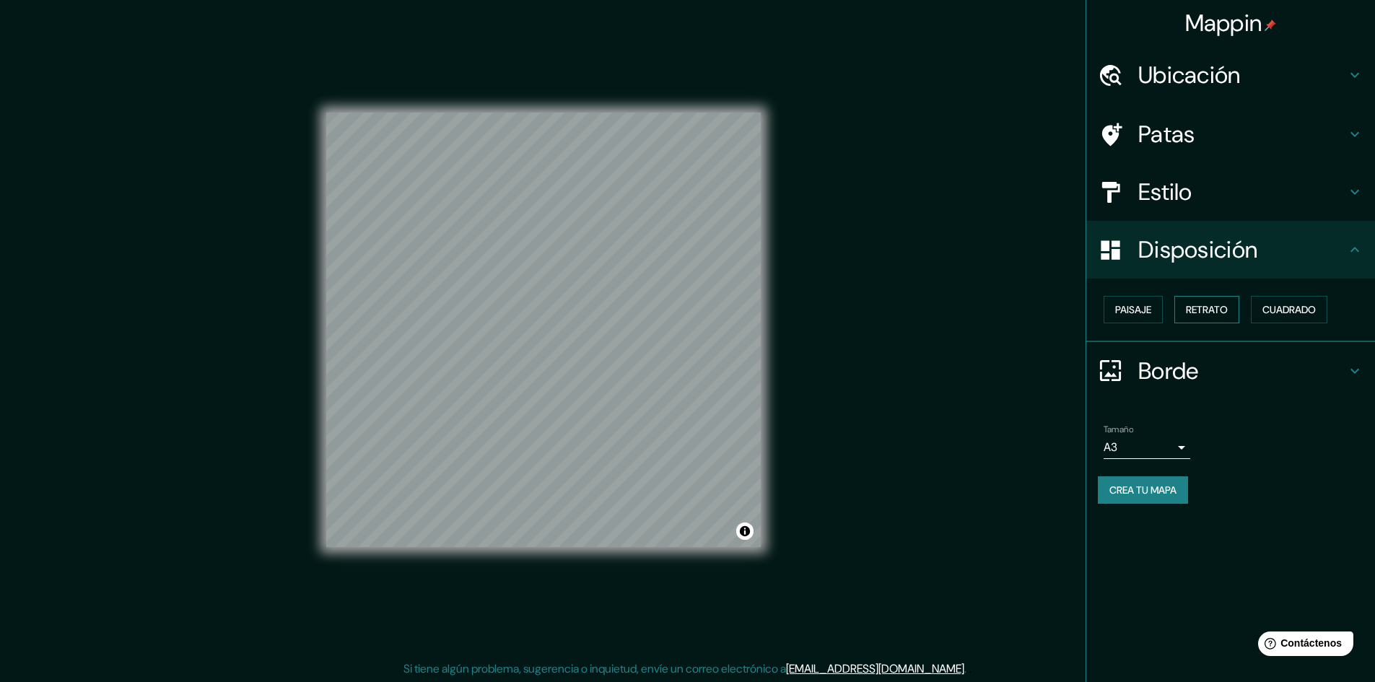
click at [1215, 318] on font "Retrato" at bounding box center [1207, 309] width 42 height 19
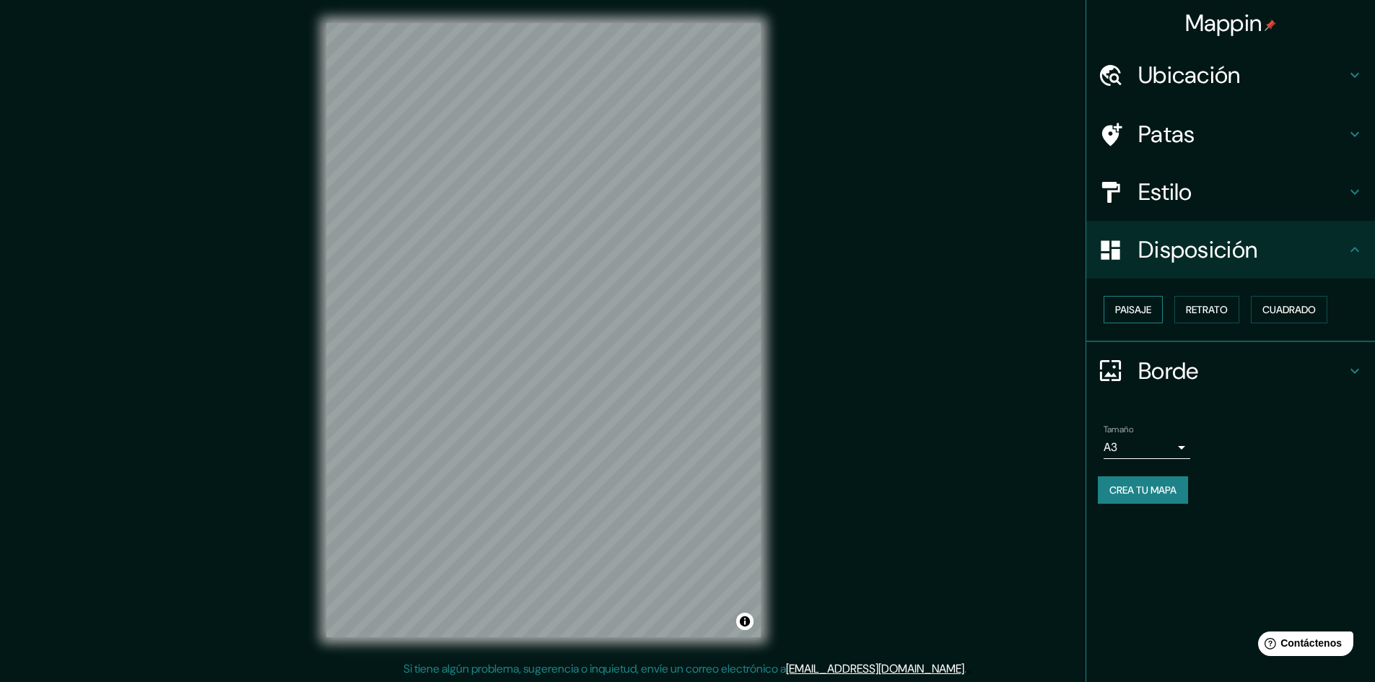
click at [1149, 316] on font "Paisaje" at bounding box center [1133, 309] width 36 height 13
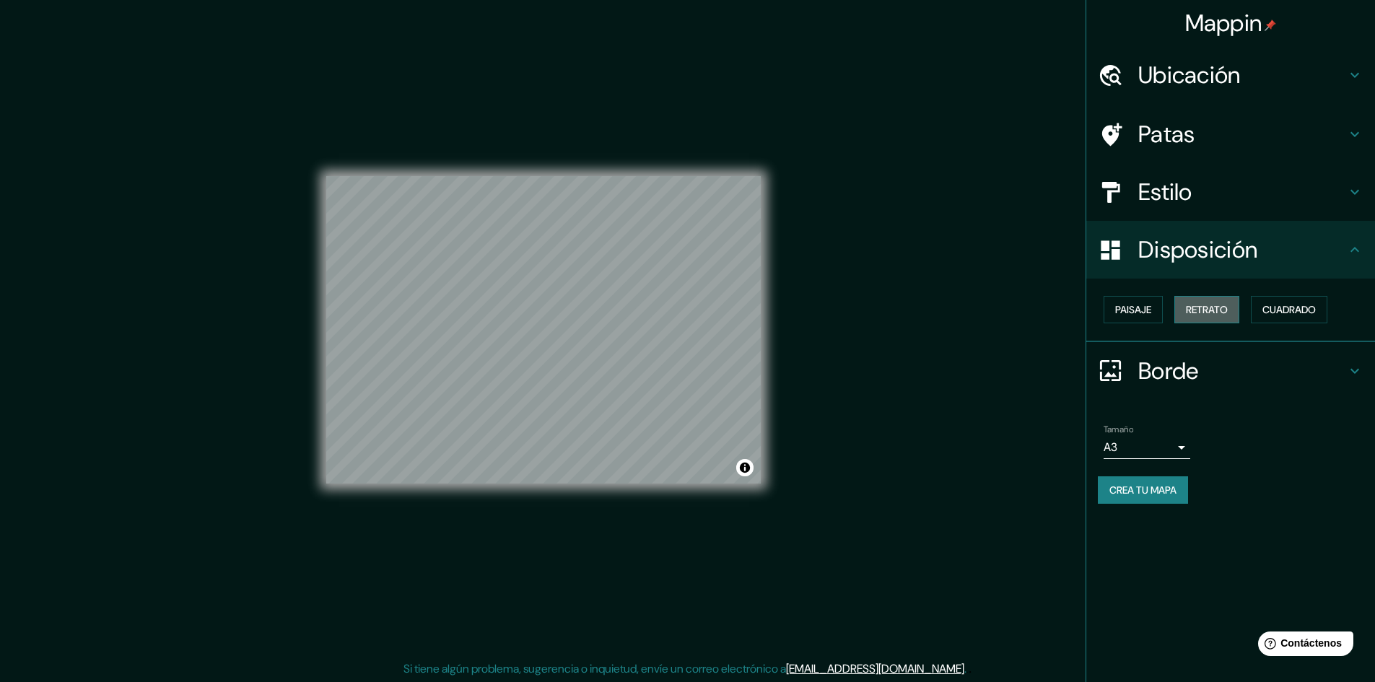
click at [1206, 314] on font "Retrato" at bounding box center [1207, 309] width 42 height 13
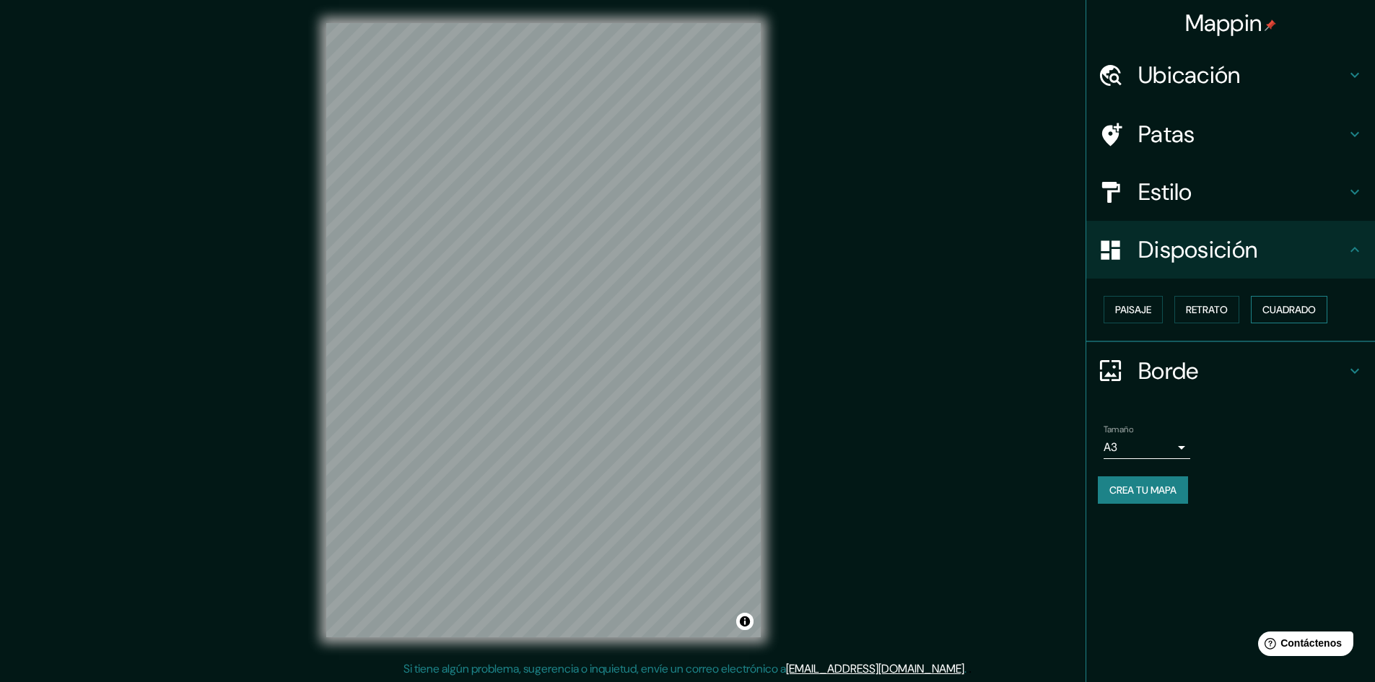
click at [1316, 309] on font "Cuadrado" at bounding box center [1289, 309] width 53 height 13
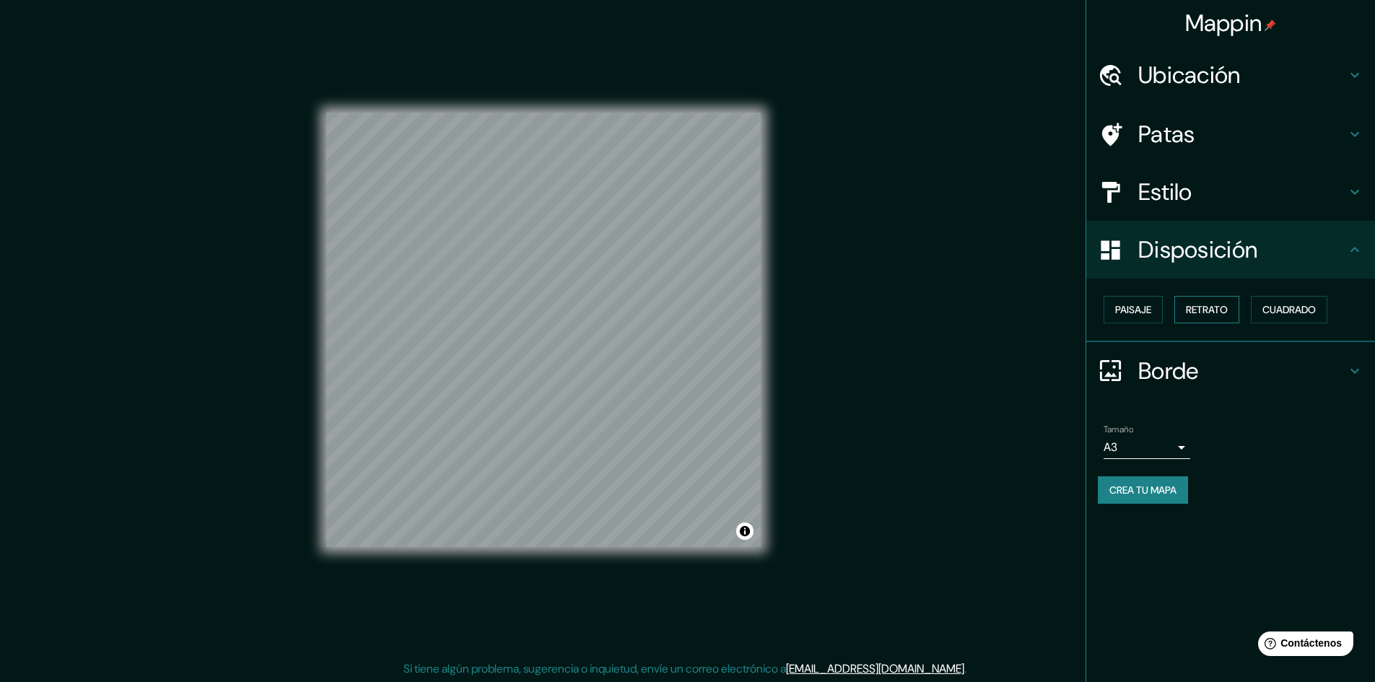
click at [1227, 320] on button "Retrato" at bounding box center [1207, 309] width 65 height 27
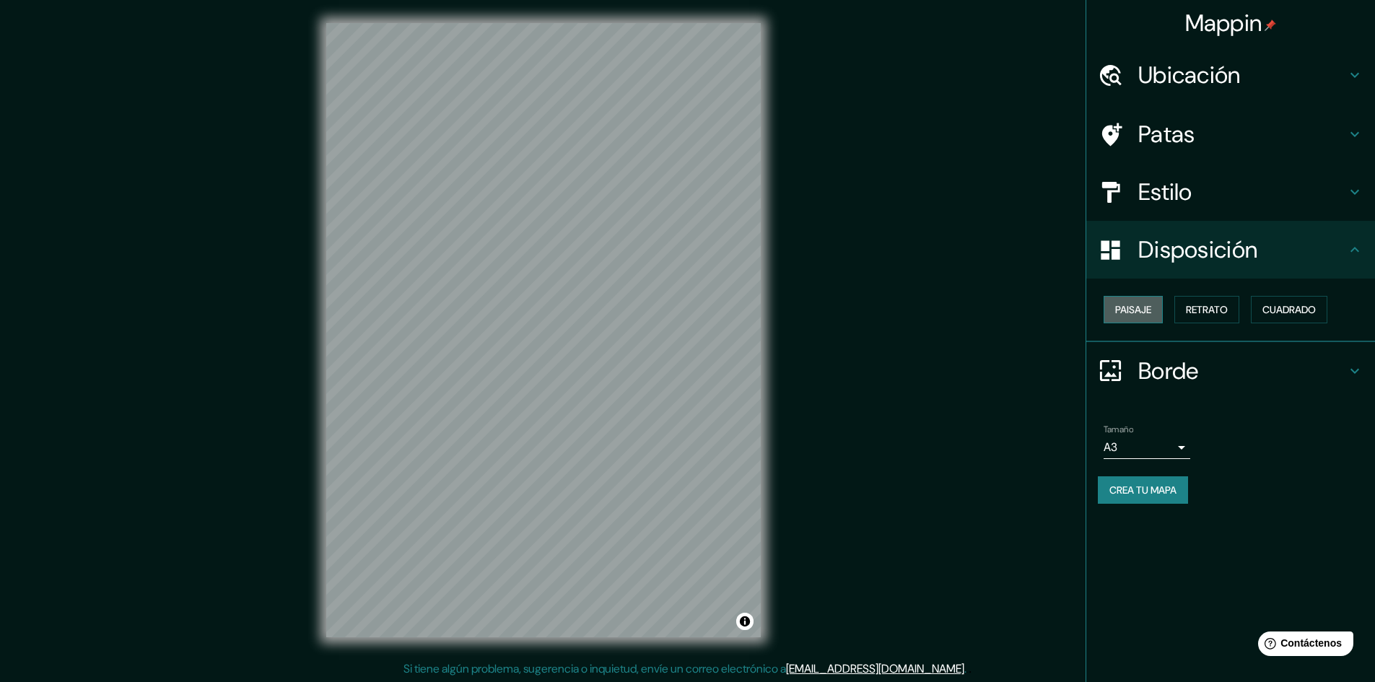
click at [1131, 316] on font "Paisaje" at bounding box center [1133, 309] width 36 height 13
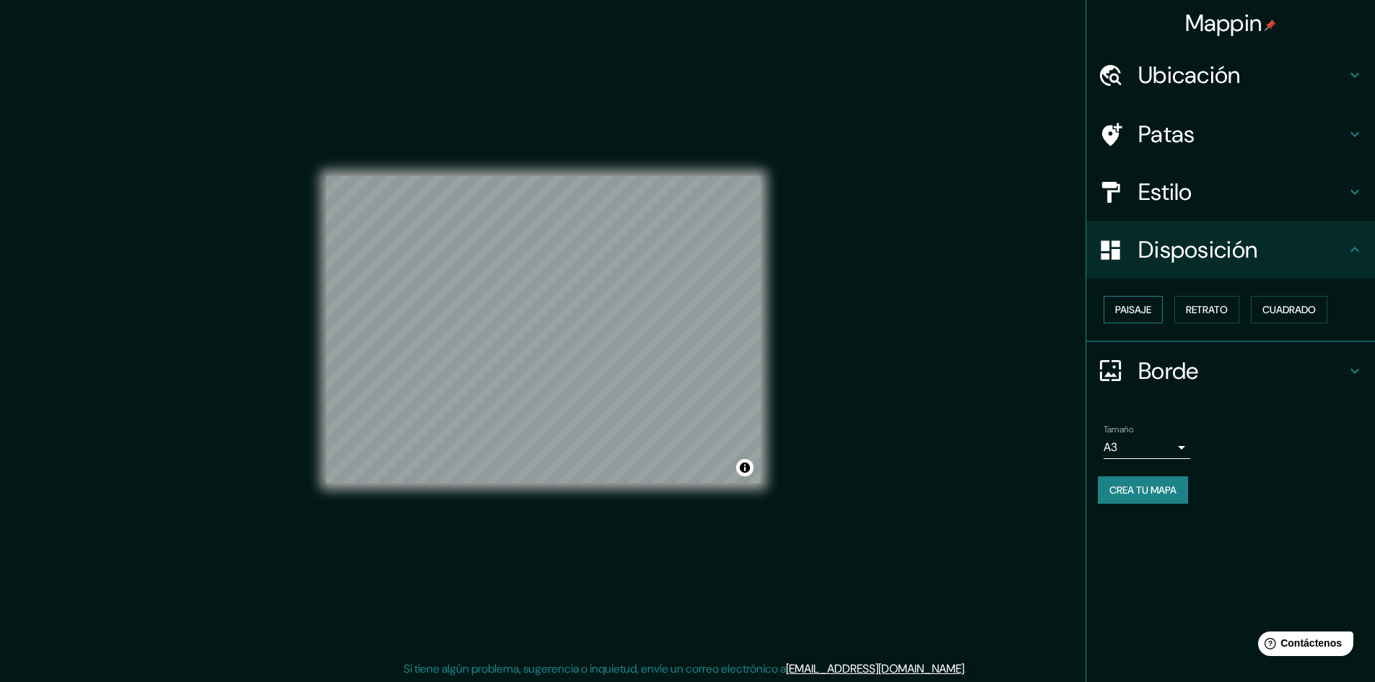
click at [1131, 316] on font "Paisaje" at bounding box center [1133, 309] width 36 height 13
click at [1221, 310] on font "Retrato" at bounding box center [1207, 309] width 42 height 13
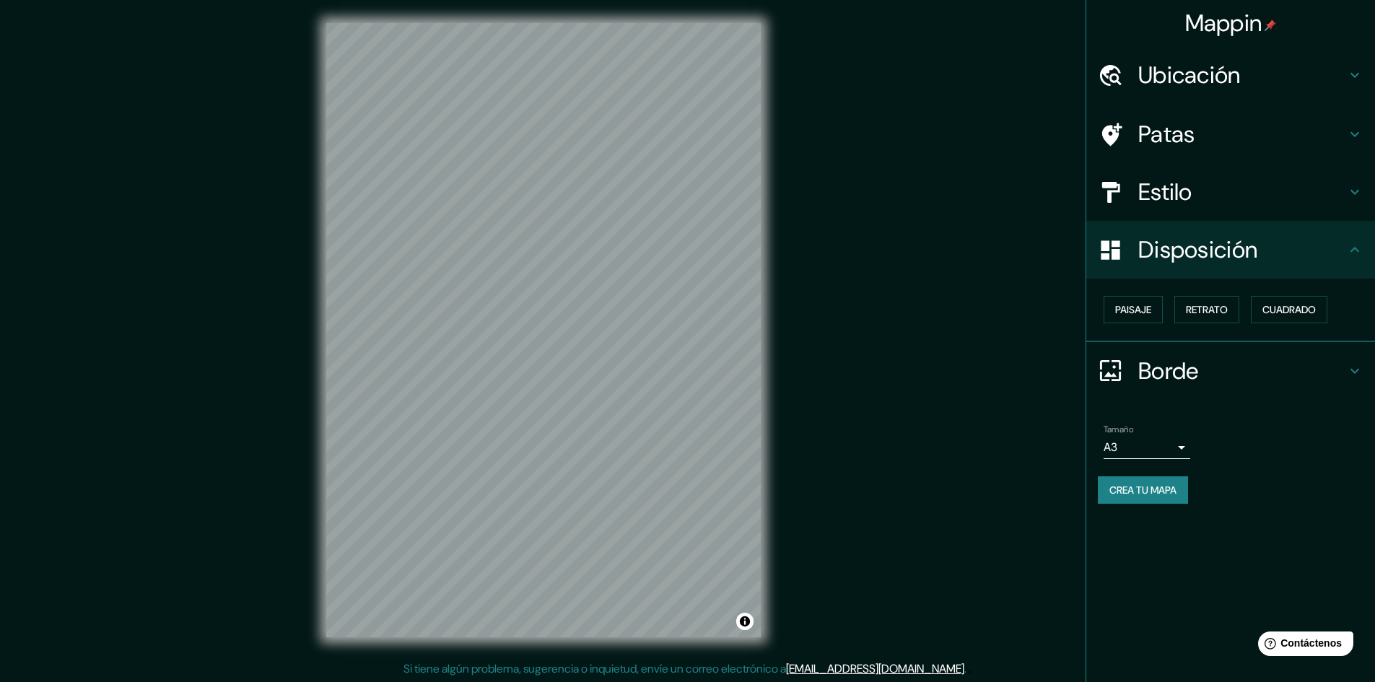
click at [923, 300] on div "Mappin Ubicación Patas Estilo Disposición Paisaje Retrato Cuadrado Borde Elige …" at bounding box center [687, 342] width 1375 height 684
click at [1223, 188] on h4 "Estilo" at bounding box center [1243, 192] width 208 height 29
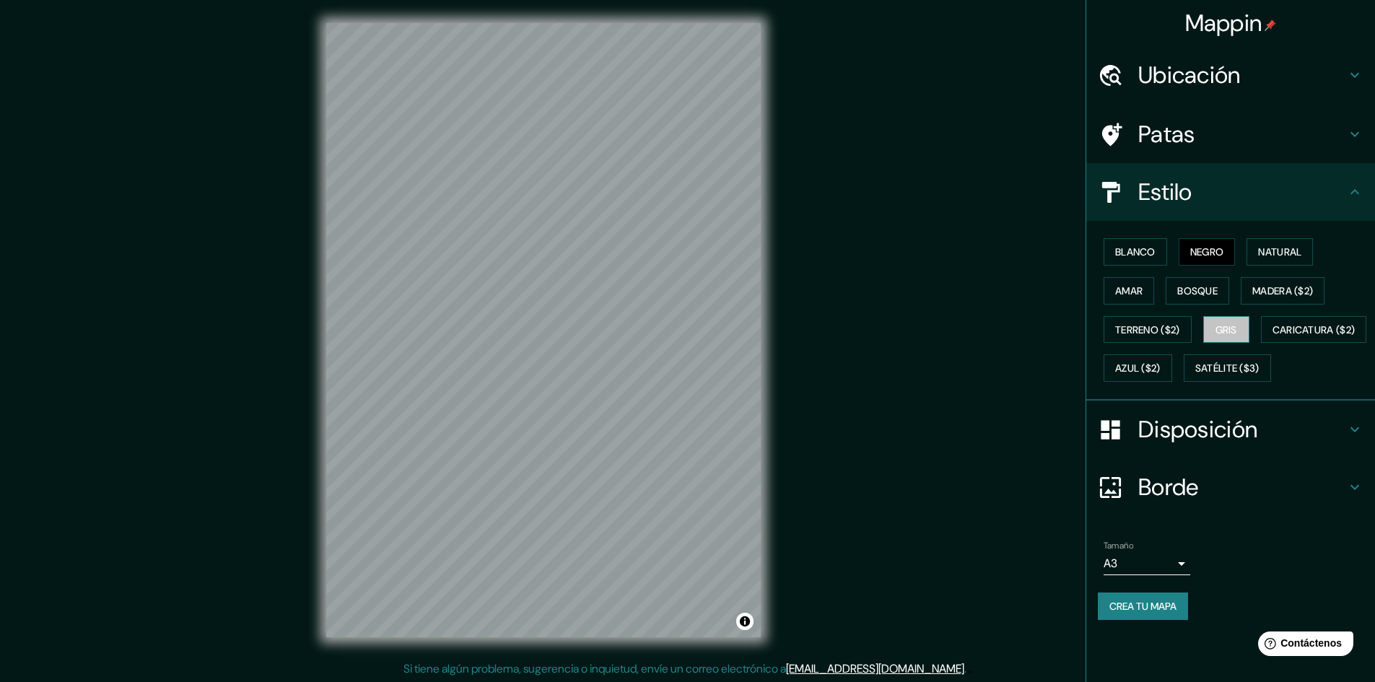
click at [1233, 325] on font "Gris" at bounding box center [1227, 329] width 22 height 13
click at [1207, 255] on font "Negro" at bounding box center [1208, 251] width 34 height 13
click at [1232, 329] on font "Gris" at bounding box center [1227, 329] width 22 height 13
click at [1206, 244] on font "Negro" at bounding box center [1208, 252] width 34 height 19
click at [1147, 613] on font "Crea tu mapa" at bounding box center [1143, 606] width 67 height 13
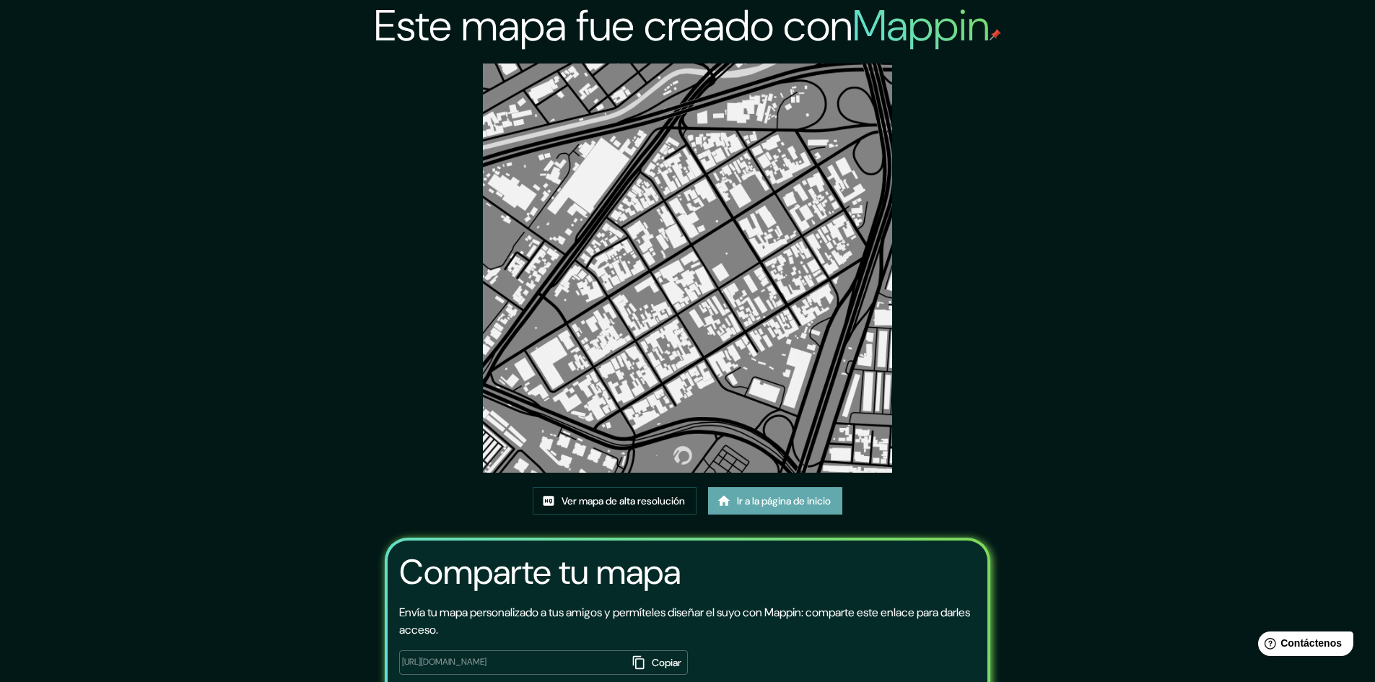
click at [780, 508] on font "Ir a la página de inicio" at bounding box center [784, 501] width 94 height 19
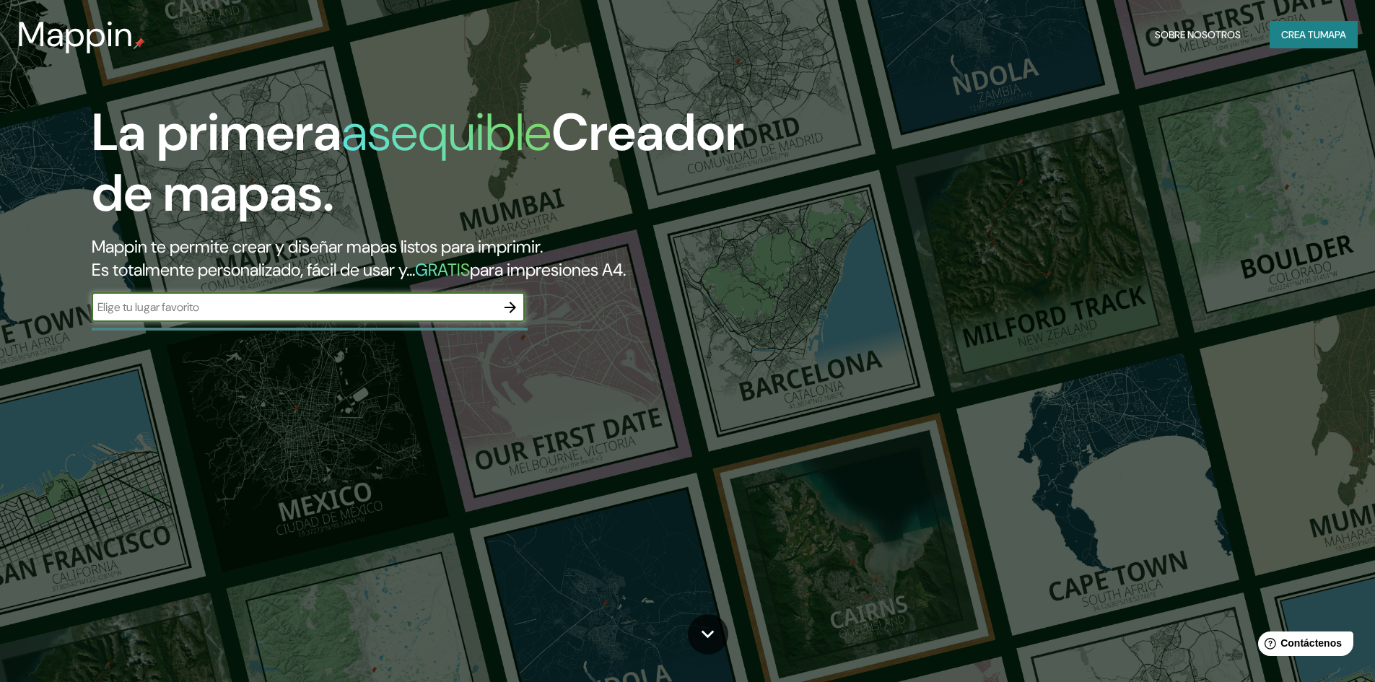
drag, startPoint x: 411, startPoint y: 309, endPoint x: 508, endPoint y: 329, distance: 99.5
click at [411, 310] on input "text" at bounding box center [294, 307] width 404 height 17
type input "arfawf"
click at [517, 308] on icon "button" at bounding box center [510, 307] width 17 height 17
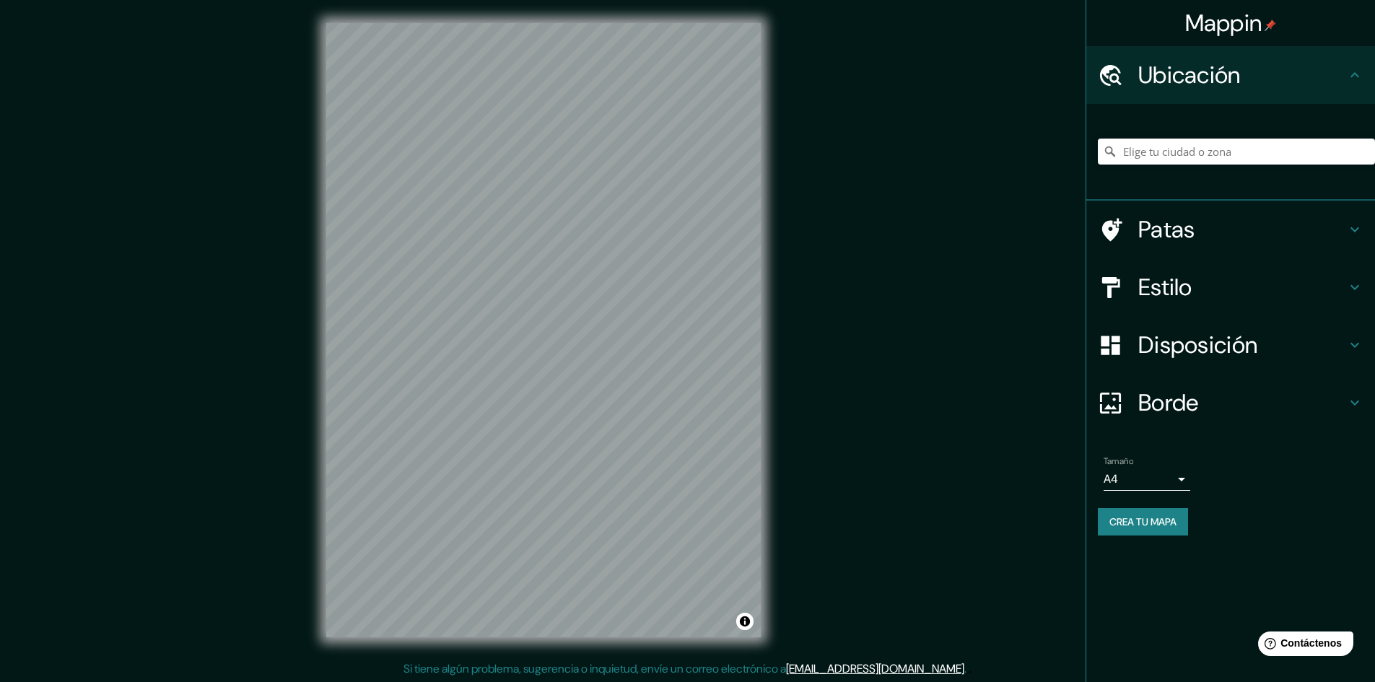
click at [1235, 276] on h4 "Estilo" at bounding box center [1243, 287] width 208 height 29
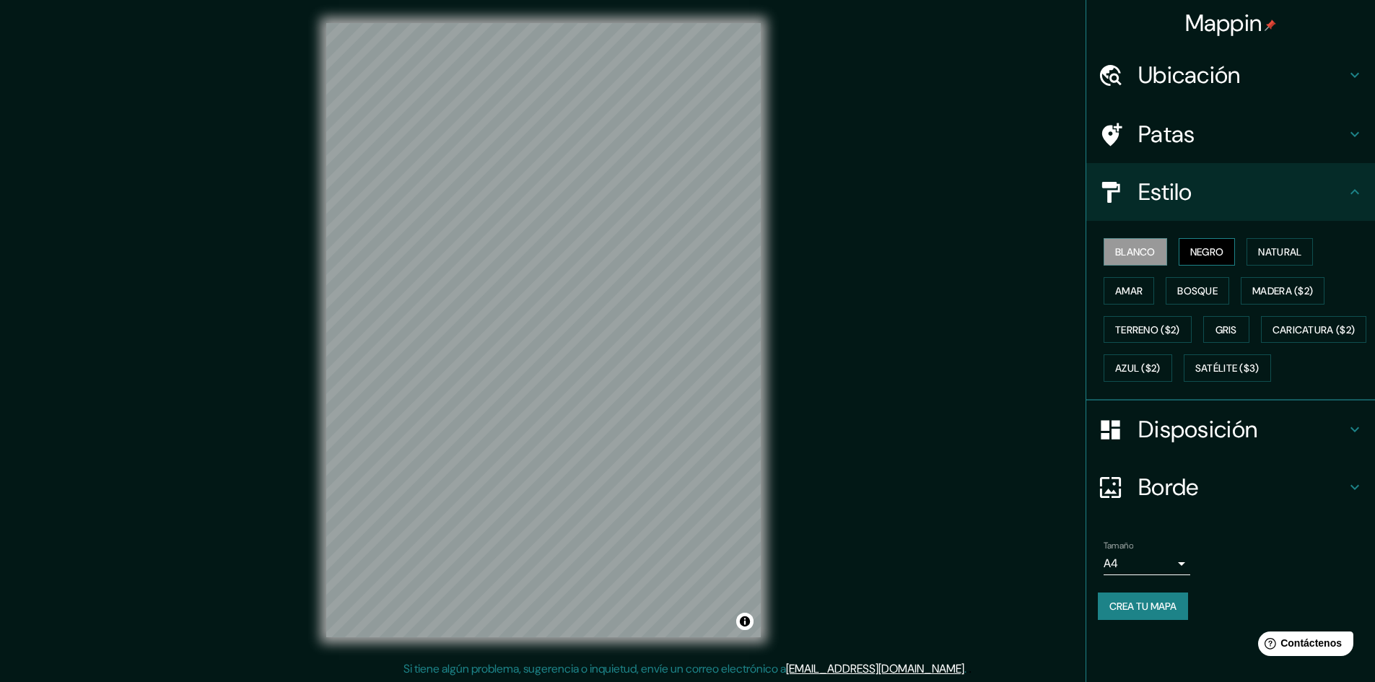
click at [1215, 243] on font "Negro" at bounding box center [1208, 252] width 34 height 19
click at [805, 401] on div "Mappin Ubicación Patas Estilo Blanco Negro Natural Amar Bosque Madera ($2) Terr…" at bounding box center [687, 342] width 1375 height 684
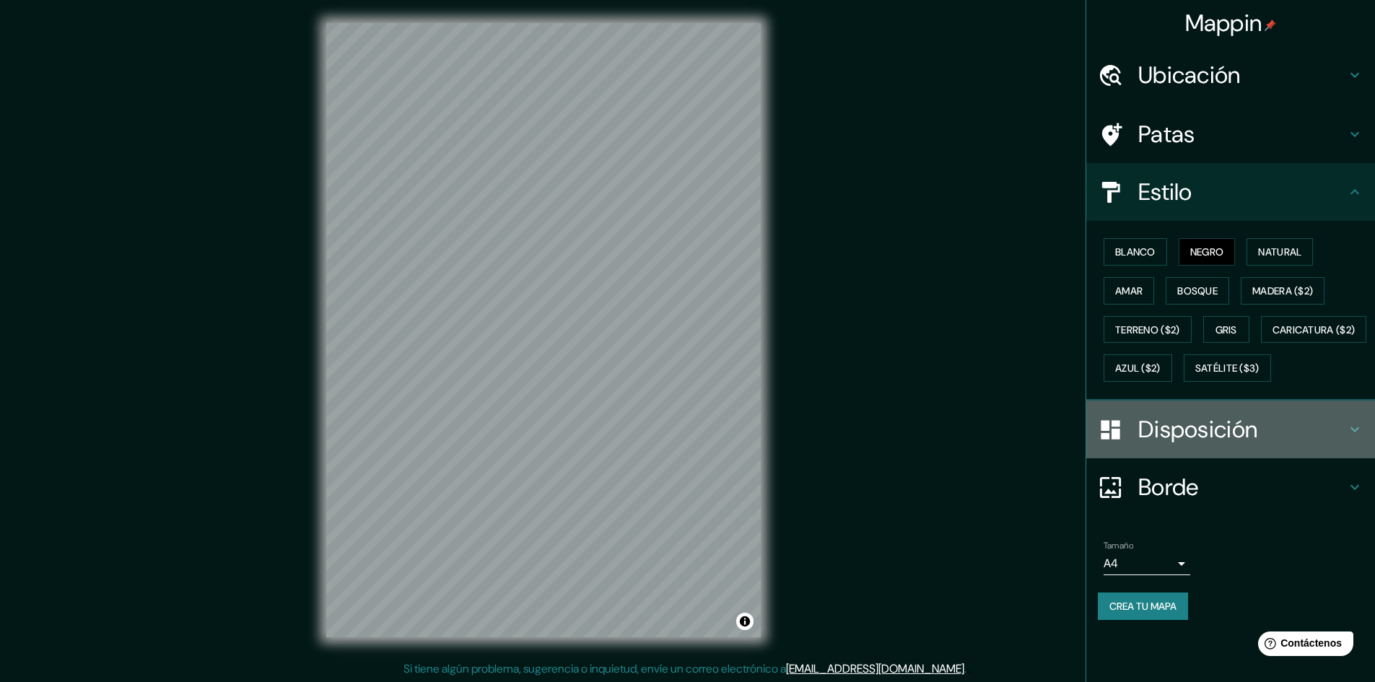
click at [1282, 444] on h4 "Disposición" at bounding box center [1243, 429] width 208 height 29
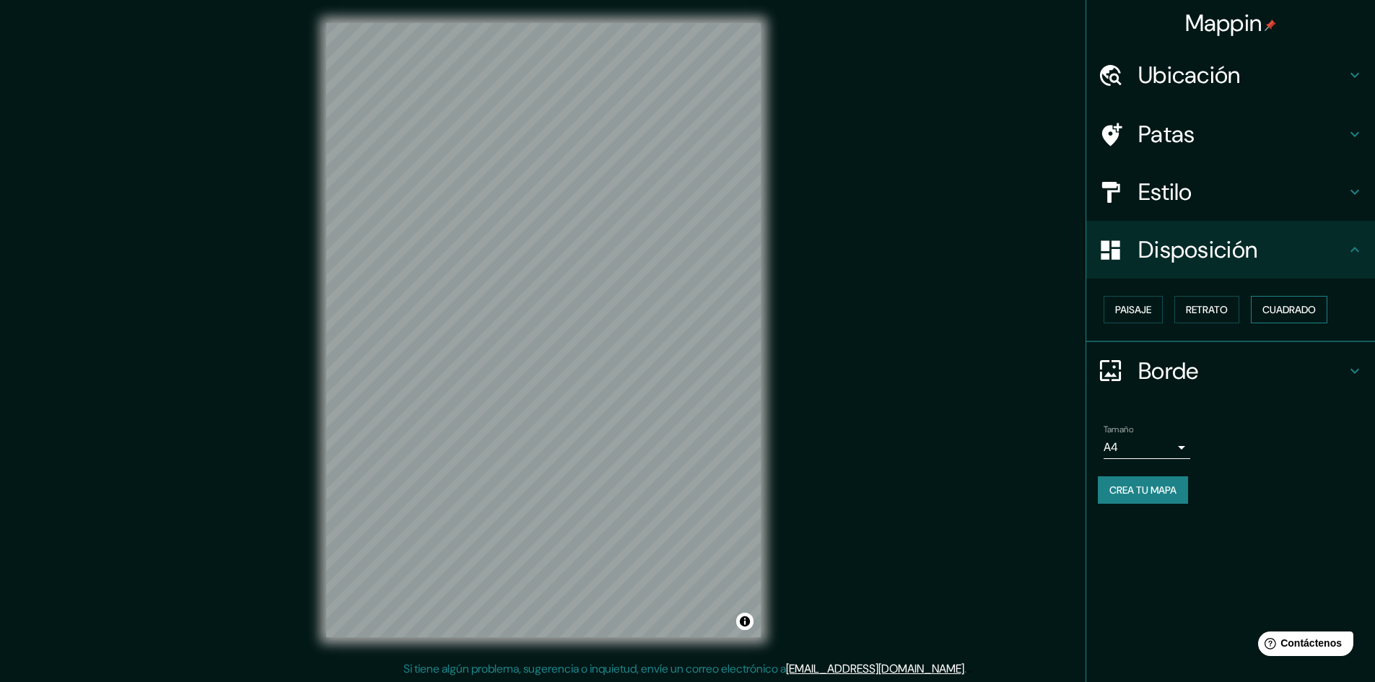
click at [1287, 315] on font "Cuadrado" at bounding box center [1289, 309] width 53 height 13
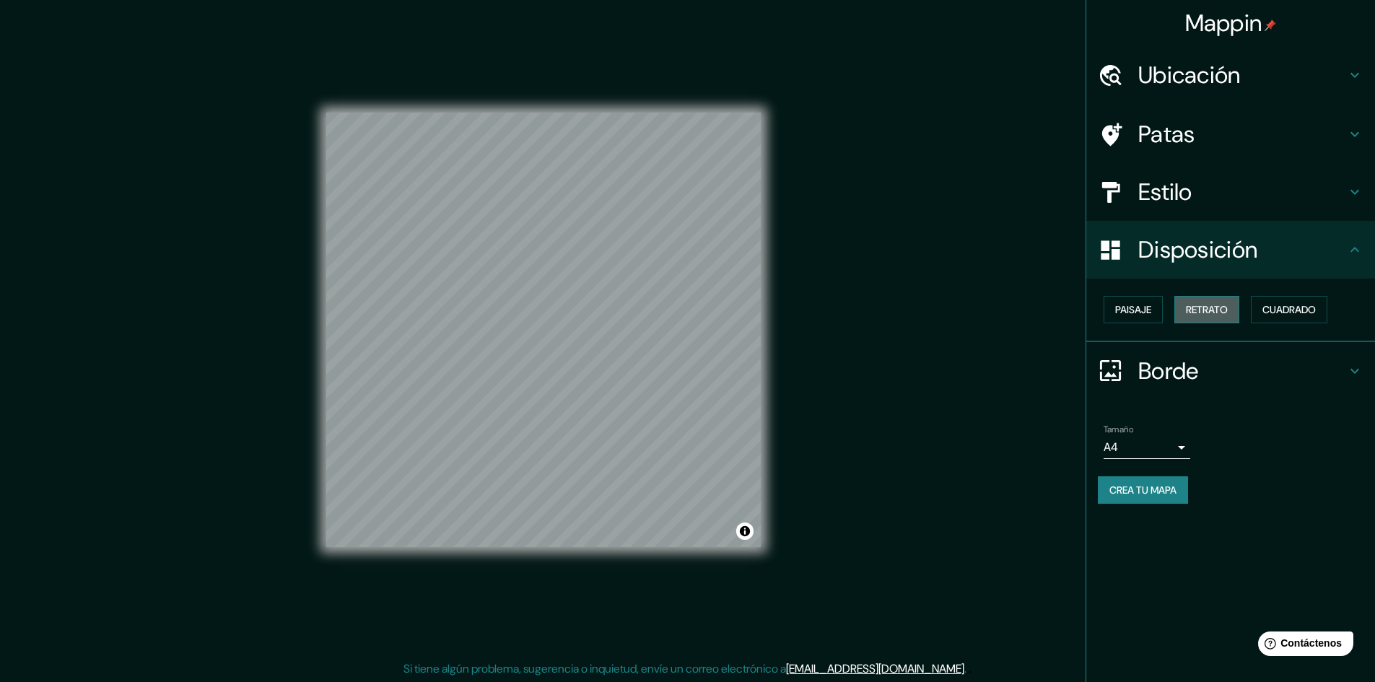
click at [1217, 307] on font "Retrato" at bounding box center [1207, 309] width 42 height 13
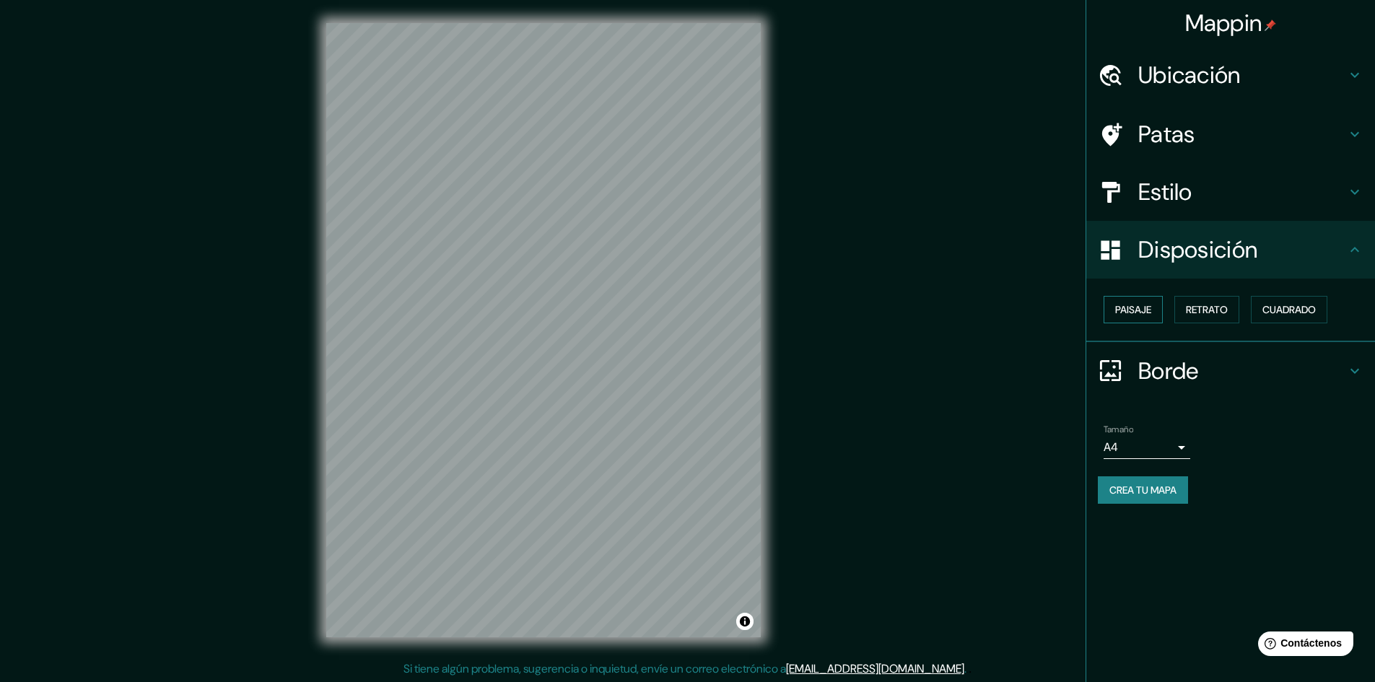
click at [1150, 304] on font "Paisaje" at bounding box center [1133, 309] width 36 height 13
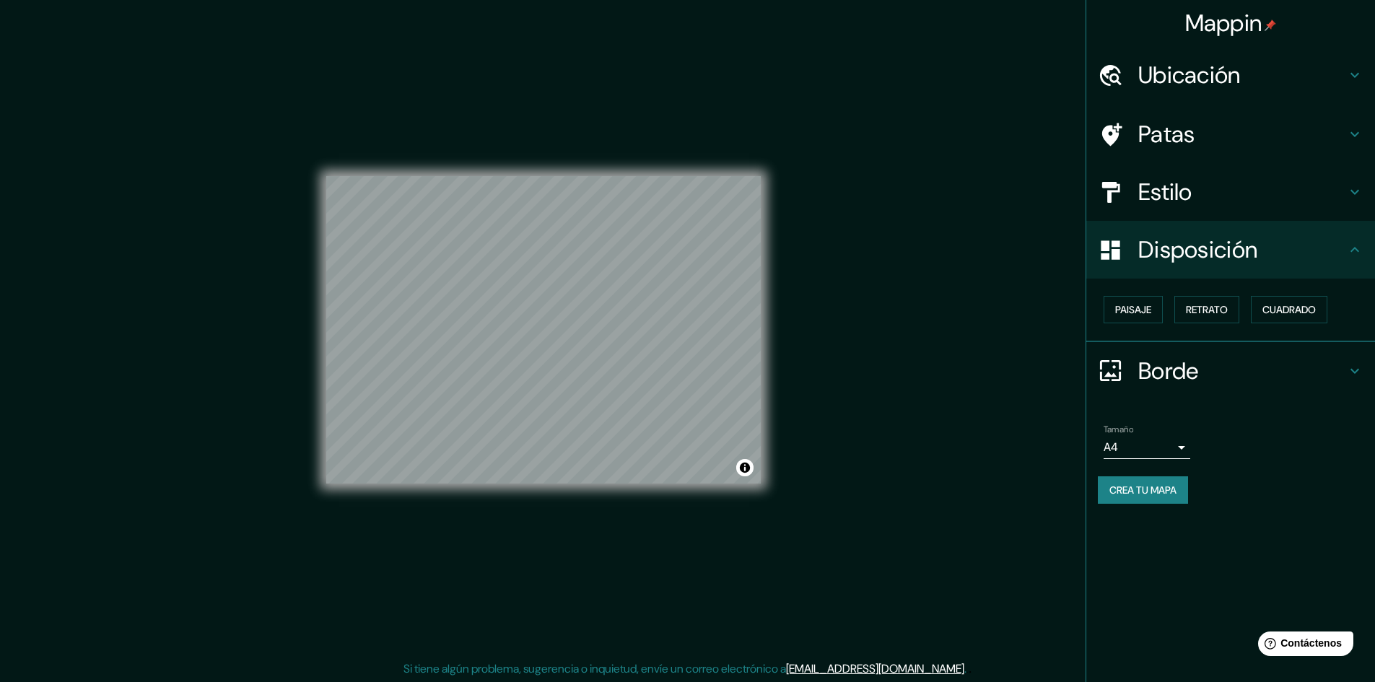
click at [1334, 305] on div "Paisaje Retrato Cuadrado" at bounding box center [1236, 309] width 277 height 39
click at [1310, 305] on font "Cuadrado" at bounding box center [1289, 309] width 53 height 13
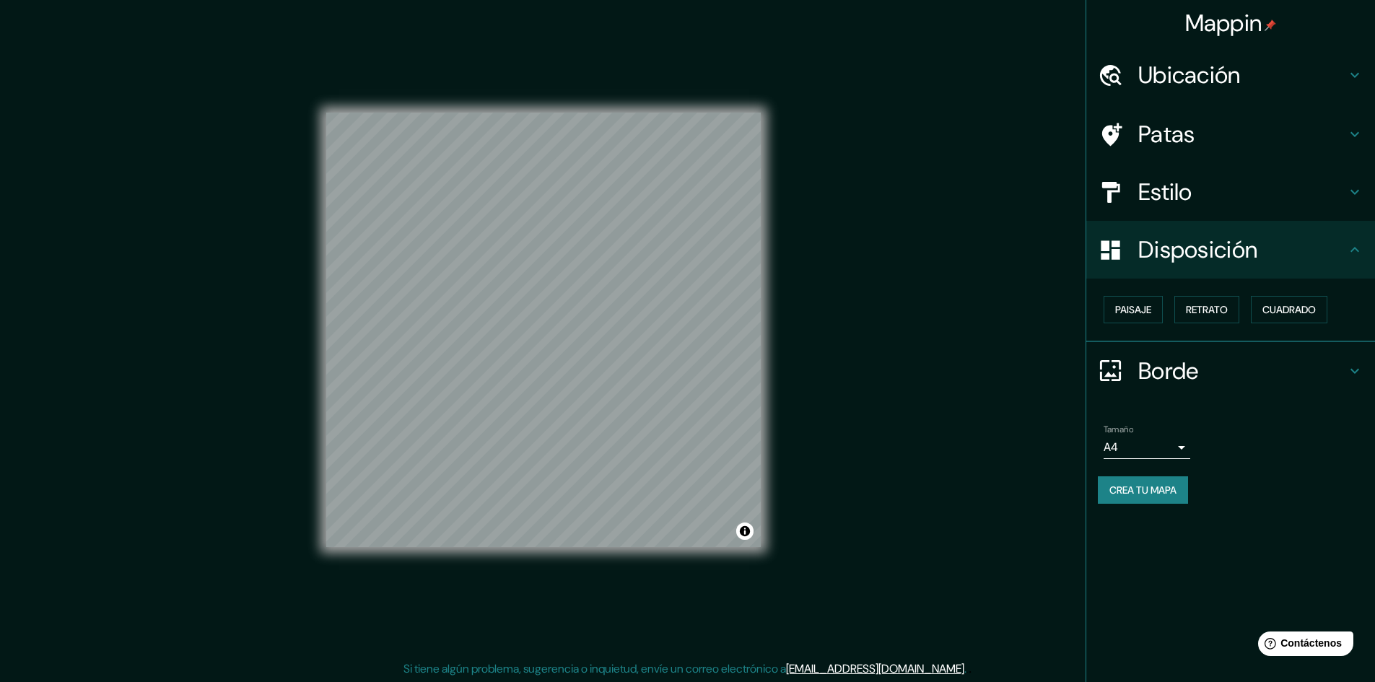
click at [1143, 453] on body "Mappin Ubicación Patas Estilo Disposición Paisaje Retrato Cuadrado Borde Elige …" at bounding box center [687, 341] width 1375 height 682
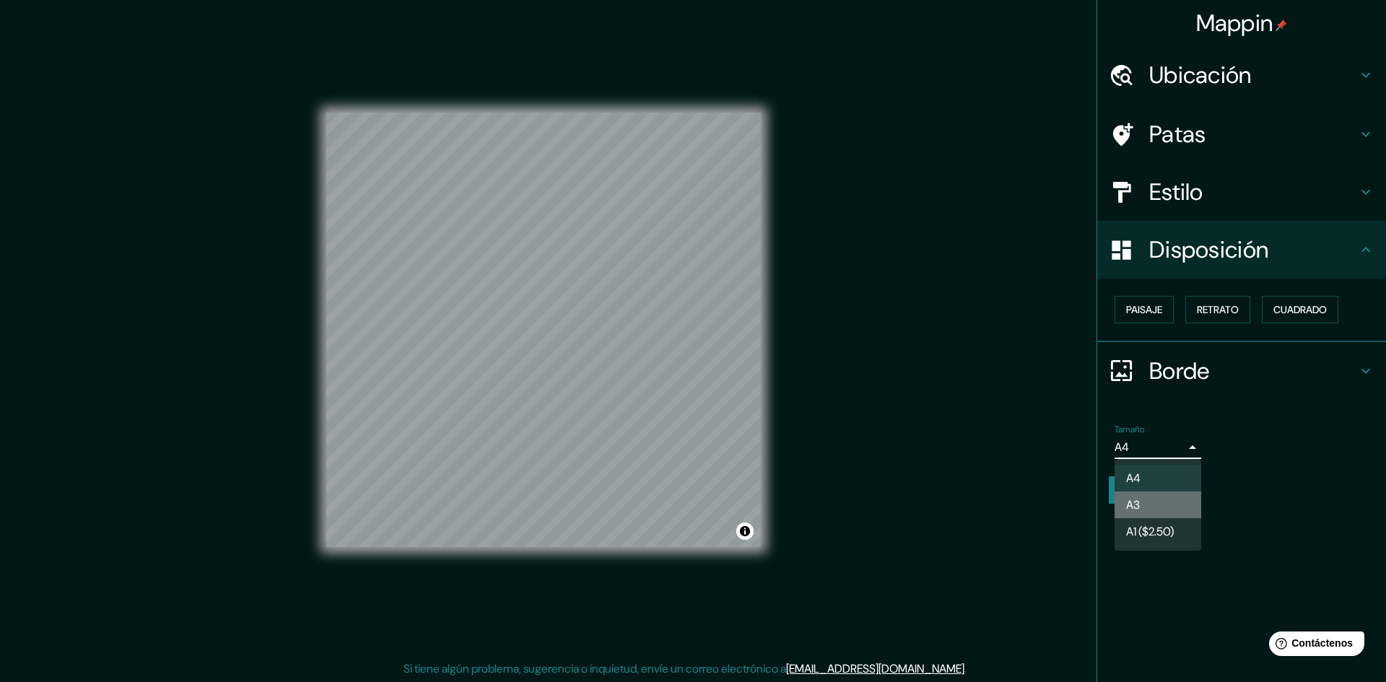
click at [1141, 509] on li "A3" at bounding box center [1158, 505] width 87 height 27
type input "a4"
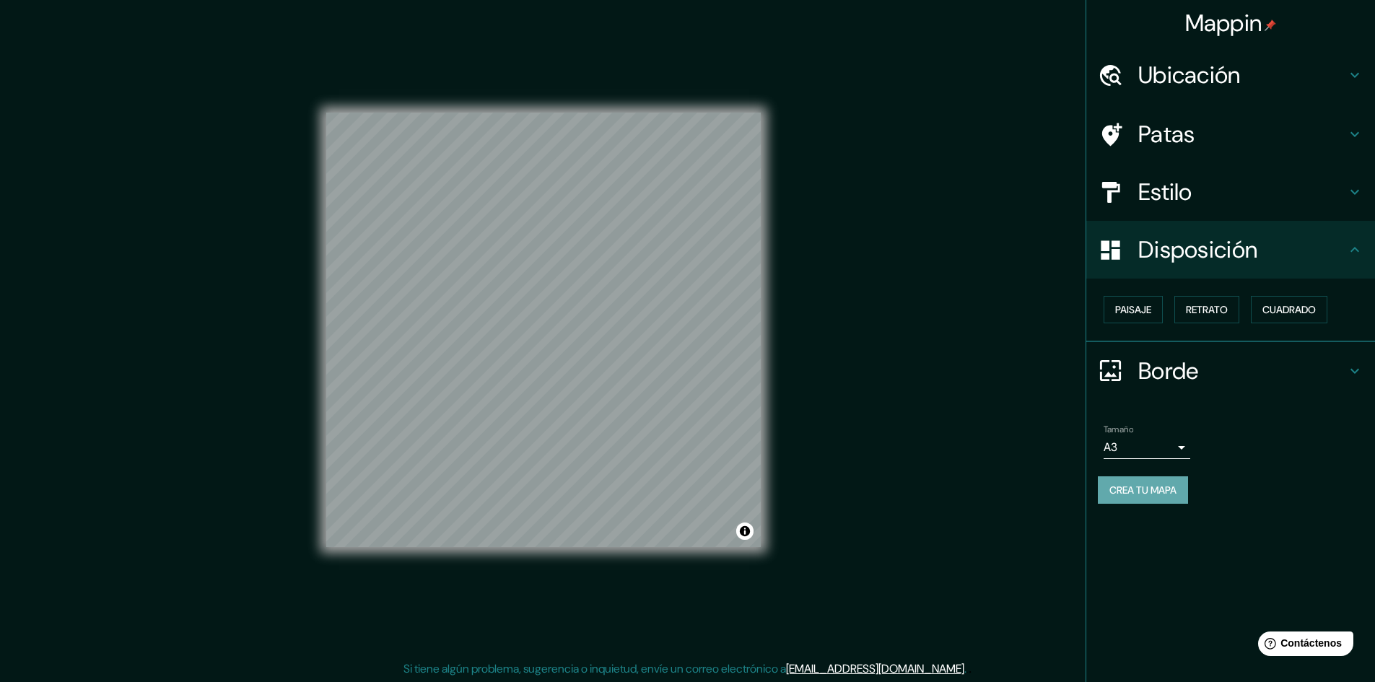
click at [1137, 486] on font "Crea tu mapa" at bounding box center [1143, 490] width 67 height 13
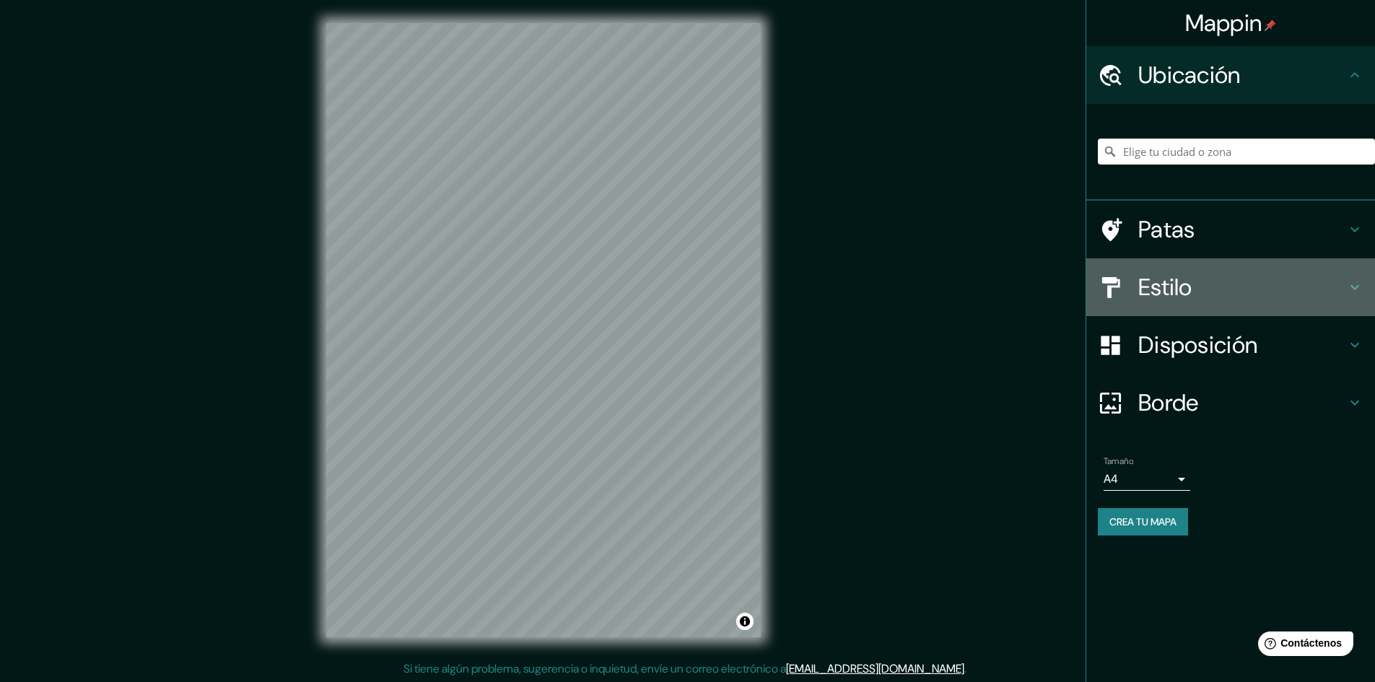
click at [1221, 290] on h4 "Estilo" at bounding box center [1243, 287] width 208 height 29
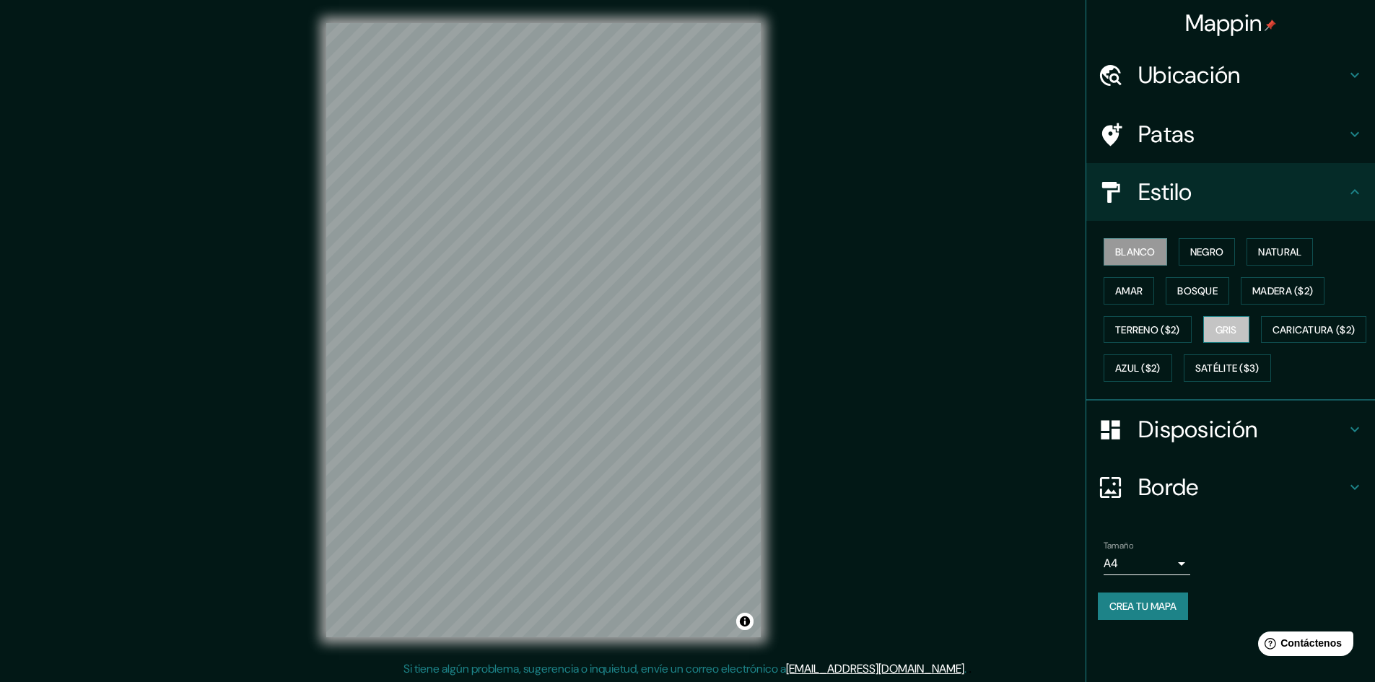
click at [1228, 332] on font "Gris" at bounding box center [1227, 329] width 22 height 13
click at [1170, 593] on body "Mappin Ubicación Patas Estilo Blanco Negro Natural [PERSON_NAME] ($2) Terreno (…" at bounding box center [687, 341] width 1375 height 682
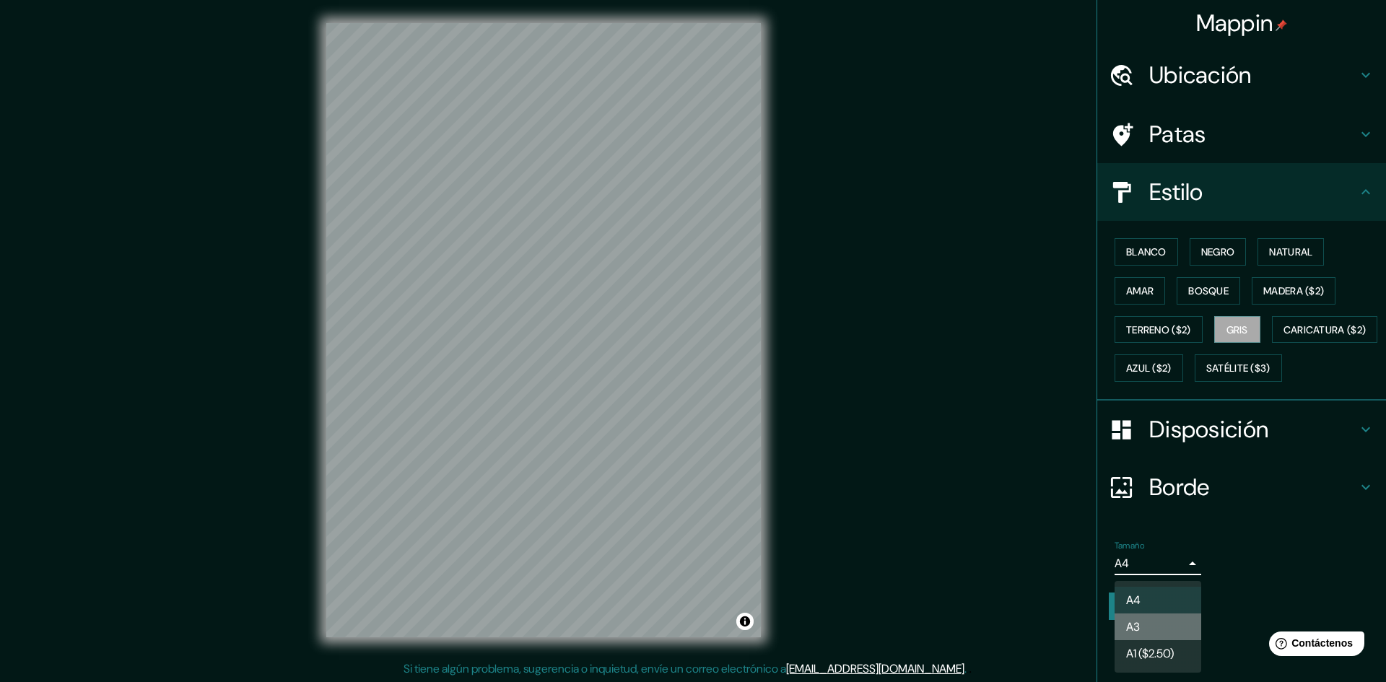
click at [1153, 622] on li "A3" at bounding box center [1158, 627] width 87 height 27
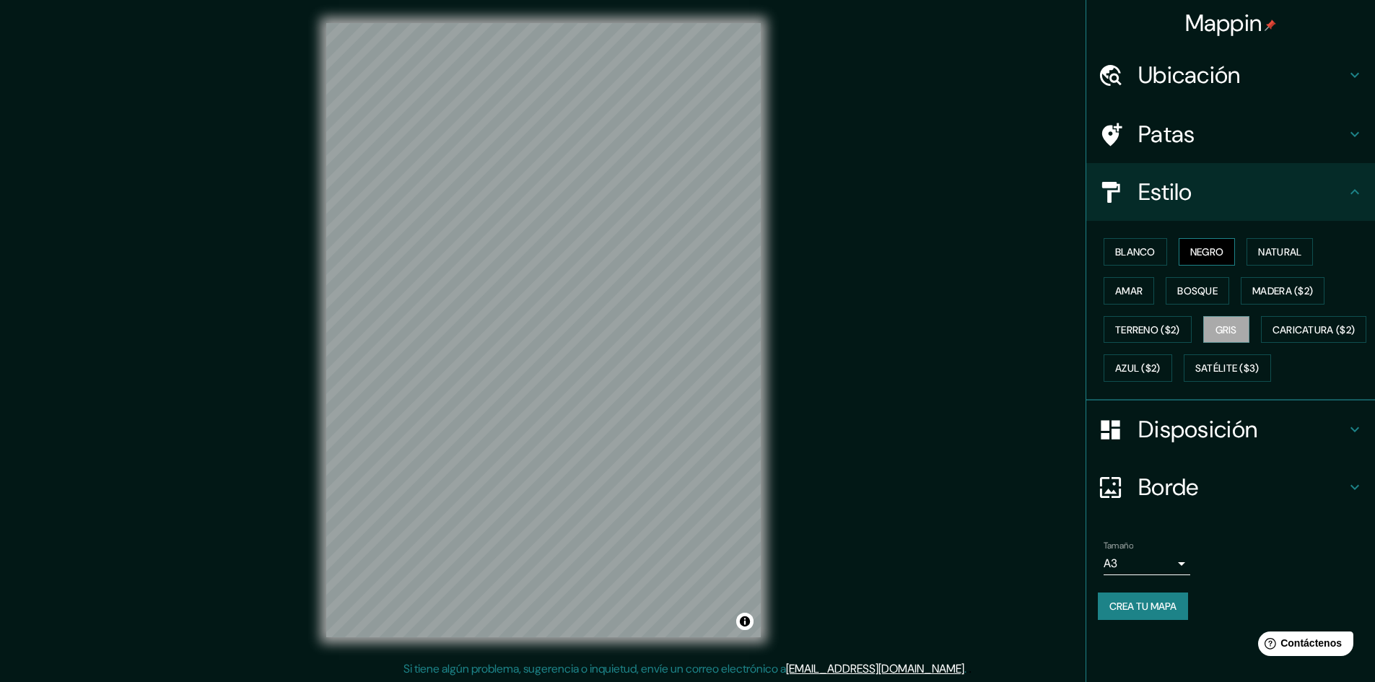
click at [1212, 254] on font "Negro" at bounding box center [1208, 251] width 34 height 13
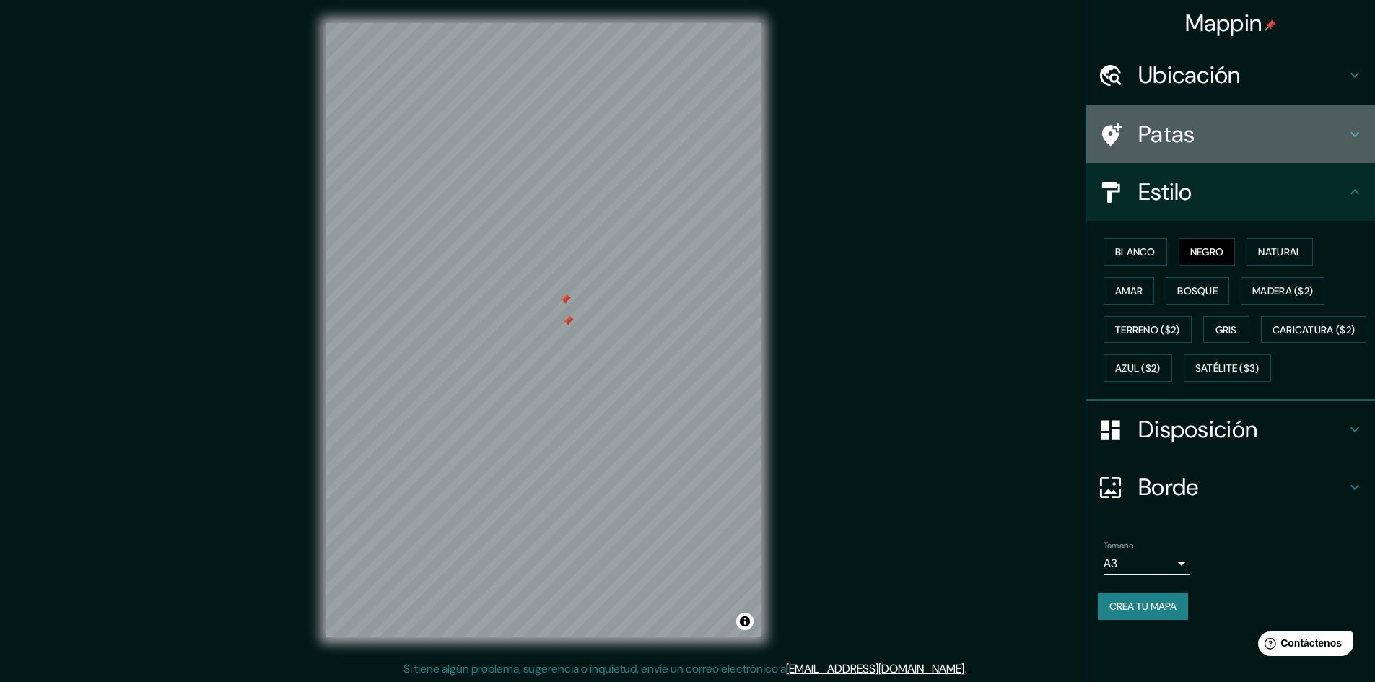
click at [1172, 129] on font "Patas" at bounding box center [1167, 134] width 57 height 30
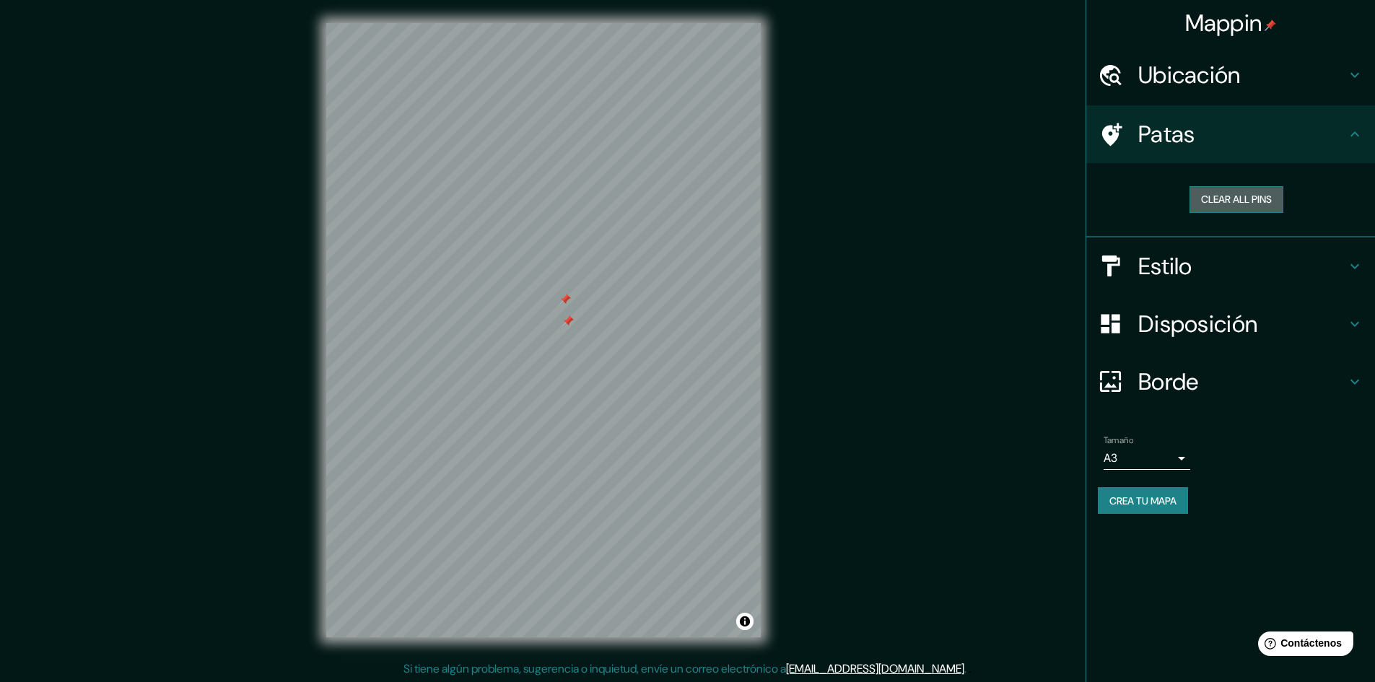
click at [1206, 197] on button "Clear all pins" at bounding box center [1237, 199] width 94 height 27
drag, startPoint x: 716, startPoint y: 6, endPoint x: 889, endPoint y: 310, distance: 349.5
click at [889, 310] on div "Mappin Ubicación Patas Clear all pins Estilo Disposición Borde Elige un borde. …" at bounding box center [687, 342] width 1375 height 684
click at [1217, 272] on h4 "Estilo" at bounding box center [1243, 266] width 208 height 29
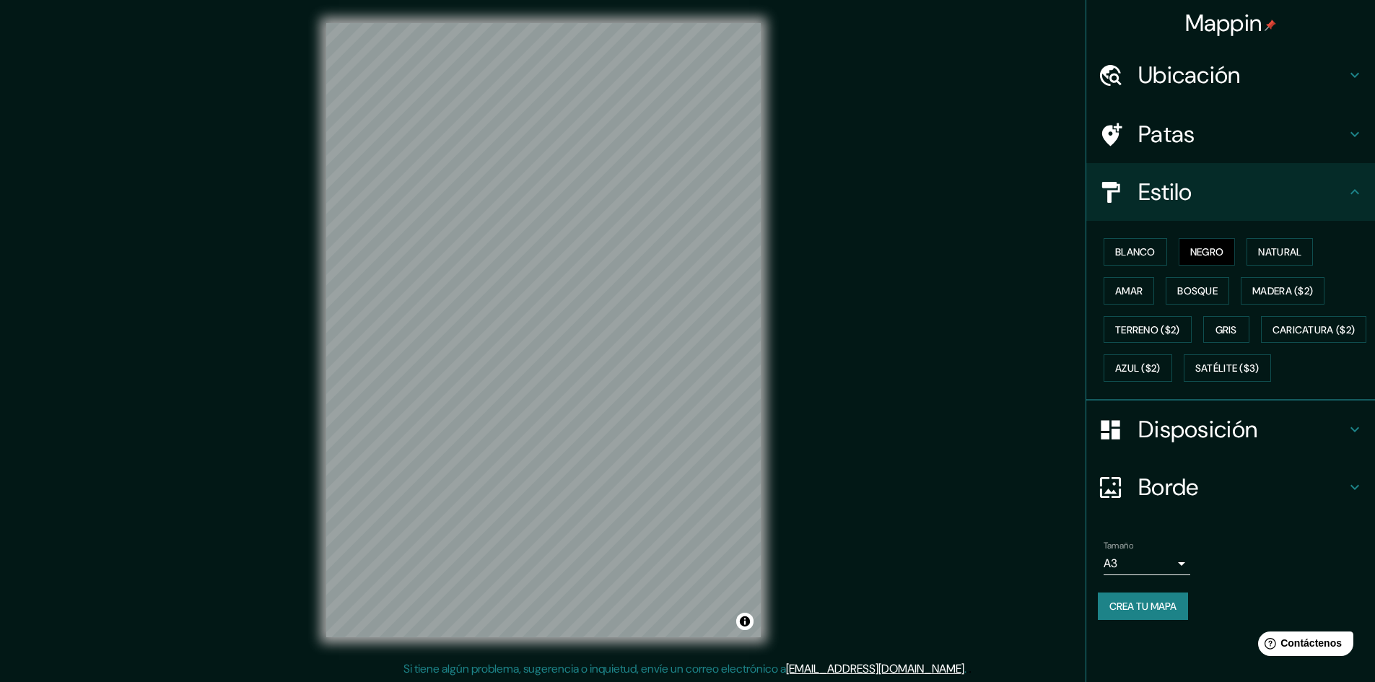
click at [313, 347] on div "© Mapbox © OpenStreetMap Improve this map" at bounding box center [543, 330] width 481 height 661
click at [1152, 613] on font "Crea tu mapa" at bounding box center [1143, 606] width 67 height 13
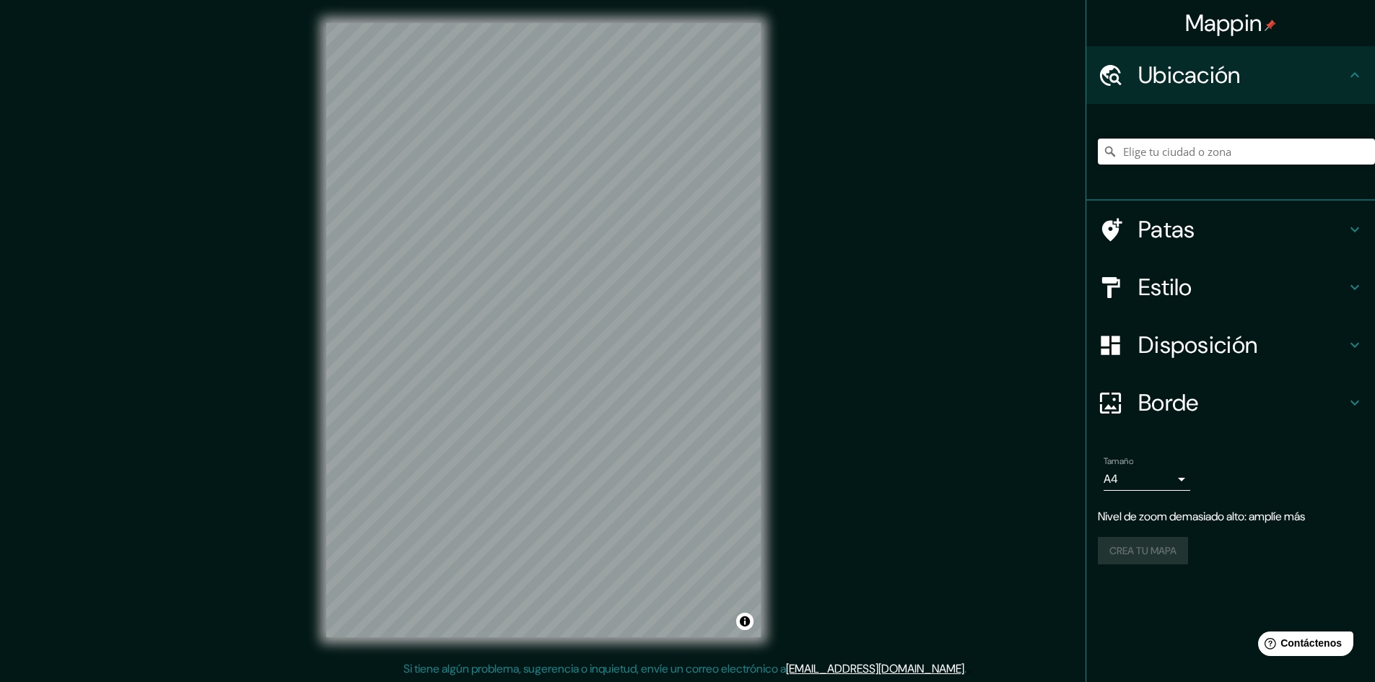
click at [774, 103] on div "© Mapbox © OpenStreetMap Mejorar este mapa" at bounding box center [543, 330] width 481 height 661
click at [789, 236] on div "Mappin Ubicación Patas Estilo Disposición Borde Elige un borde. Consejo : puede…" at bounding box center [687, 342] width 1375 height 684
click at [801, 197] on div "Mappin Ubicación Patas Estilo Disposición Borde Elige un borde. Consejo : puede…" at bounding box center [687, 341] width 1375 height 684
click at [1225, 303] on div "Estilo" at bounding box center [1231, 287] width 289 height 58
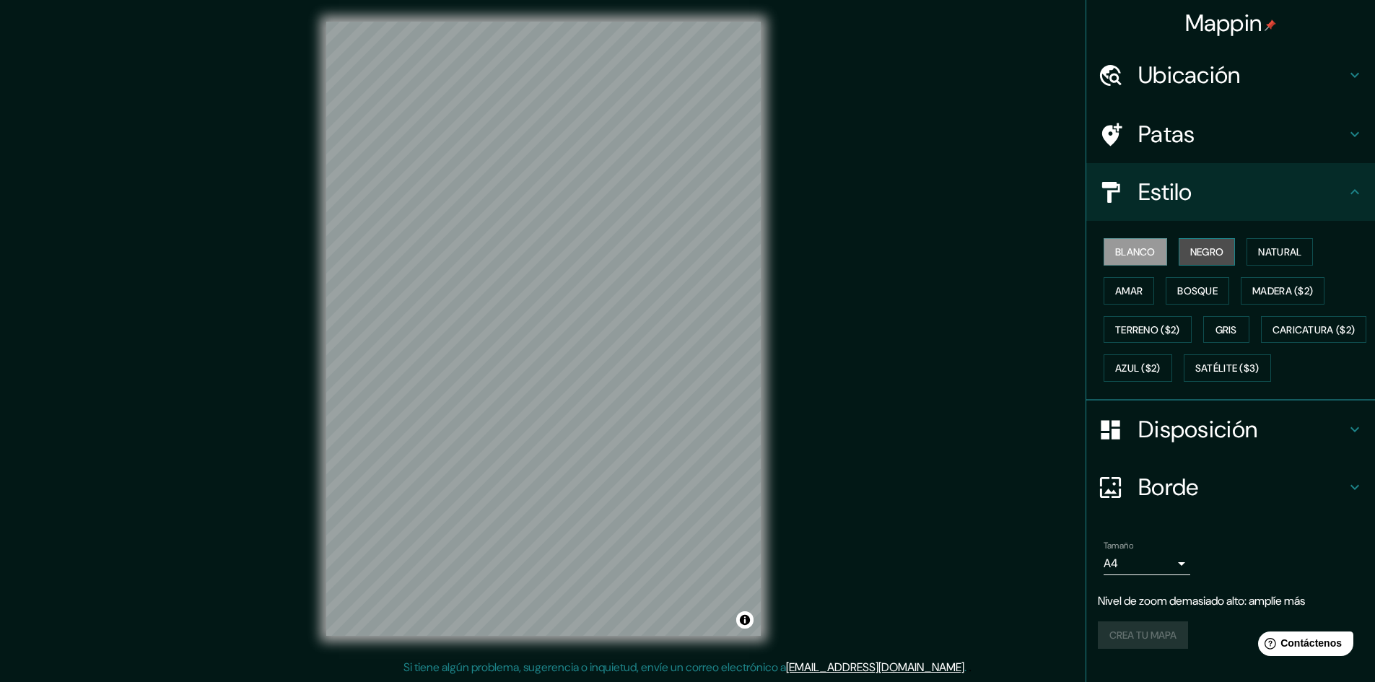
click at [1204, 257] on font "Negro" at bounding box center [1208, 251] width 34 height 13
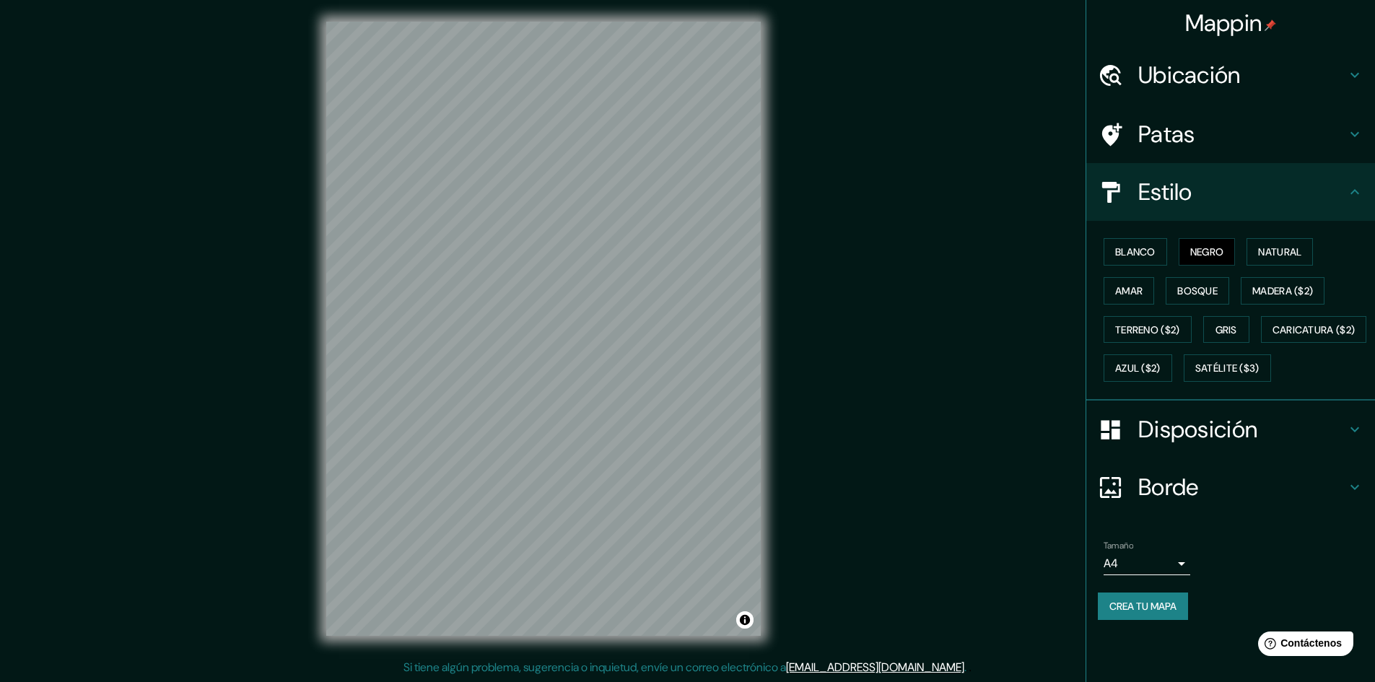
click at [883, 57] on div "Mappin Ubicación Patas Estilo Blanco Negro Natural [PERSON_NAME] ($2) Terreno (…" at bounding box center [687, 341] width 1375 height 684
click at [832, 365] on div "Mappin Ubicación Patas Estilo Blanco Negro Natural [PERSON_NAME] ($2) Terreno (…" at bounding box center [687, 341] width 1375 height 684
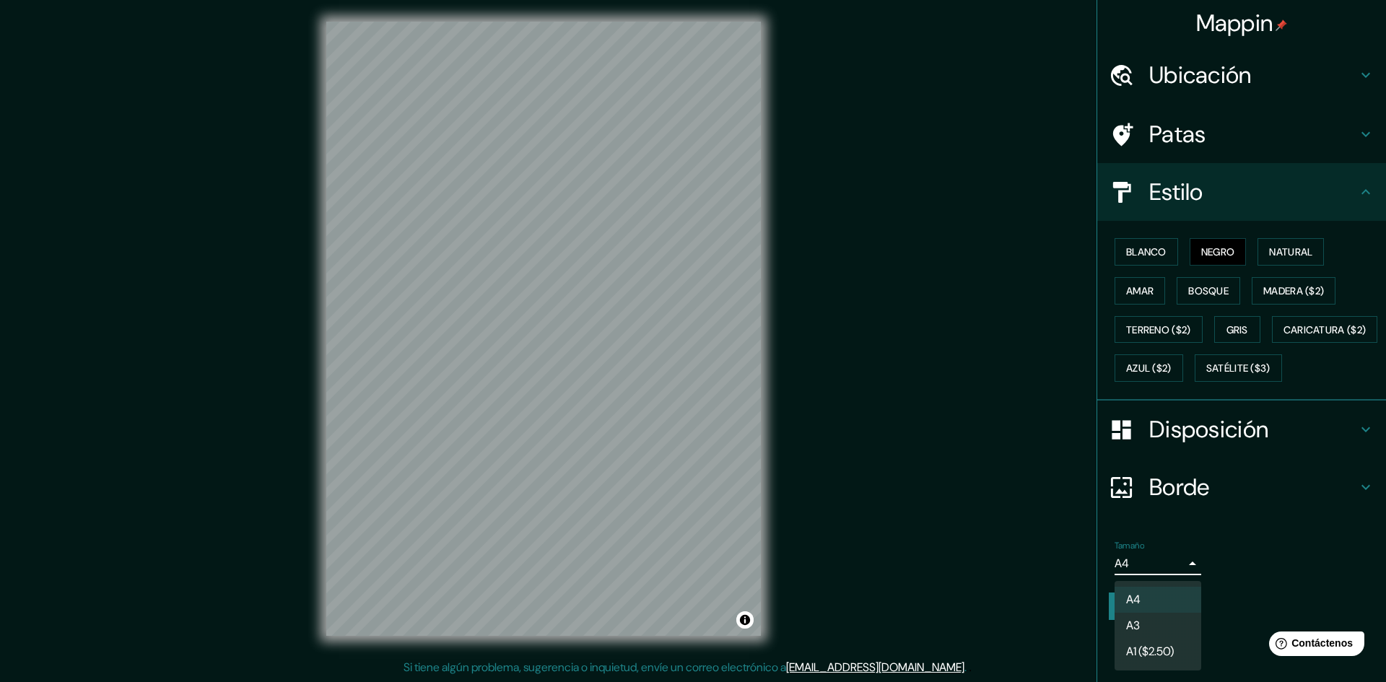
click at [1116, 596] on body "Mappin Ubicación Patas Estilo Blanco Negro Natural [PERSON_NAME] ($2) Terreno (…" at bounding box center [693, 340] width 1386 height 682
click at [1145, 635] on li "A3" at bounding box center [1158, 627] width 87 height 27
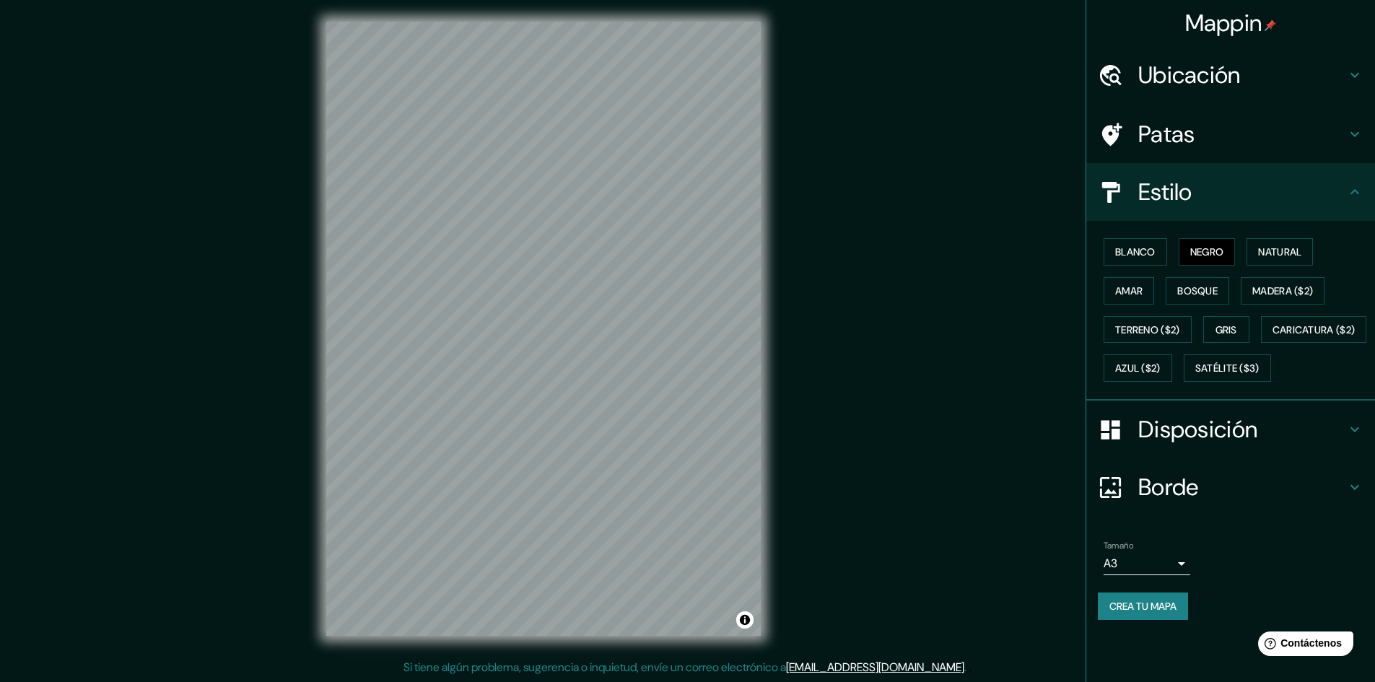
click at [1144, 613] on font "Crea tu mapa" at bounding box center [1143, 606] width 67 height 13
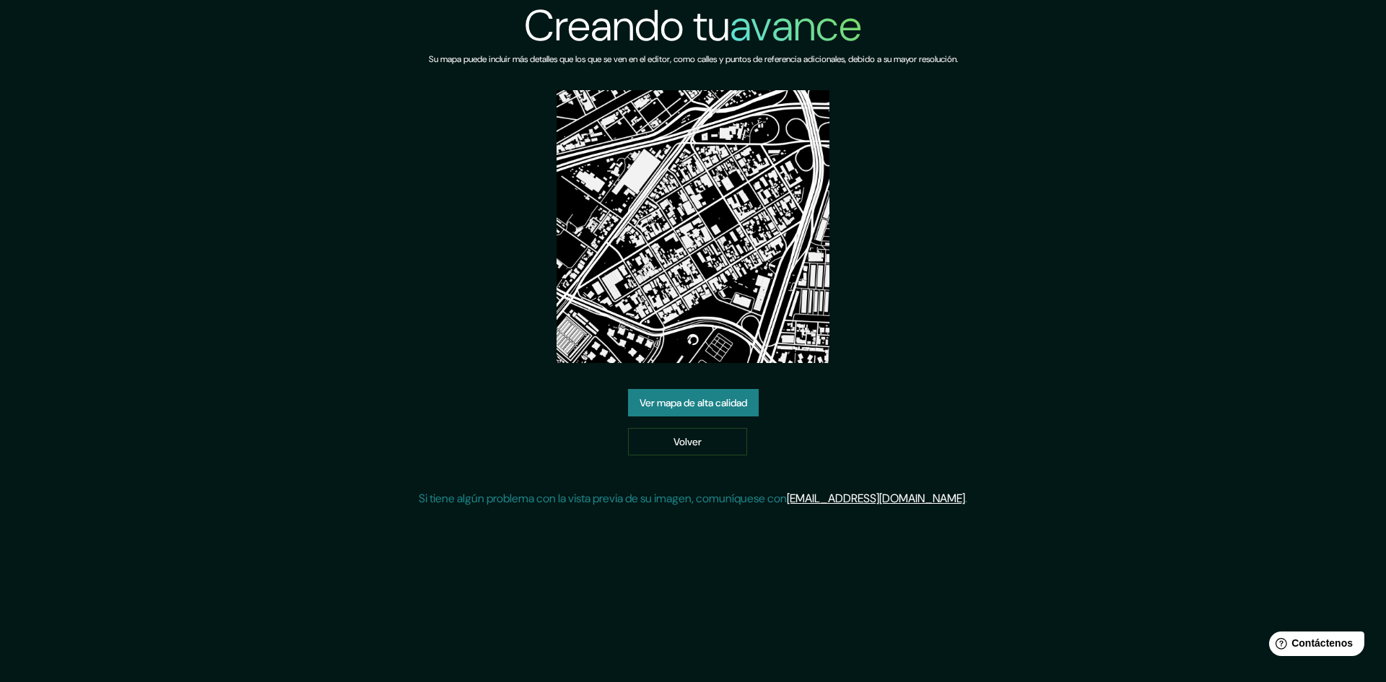
click at [731, 396] on font "Ver mapa de alta calidad" at bounding box center [694, 402] width 108 height 19
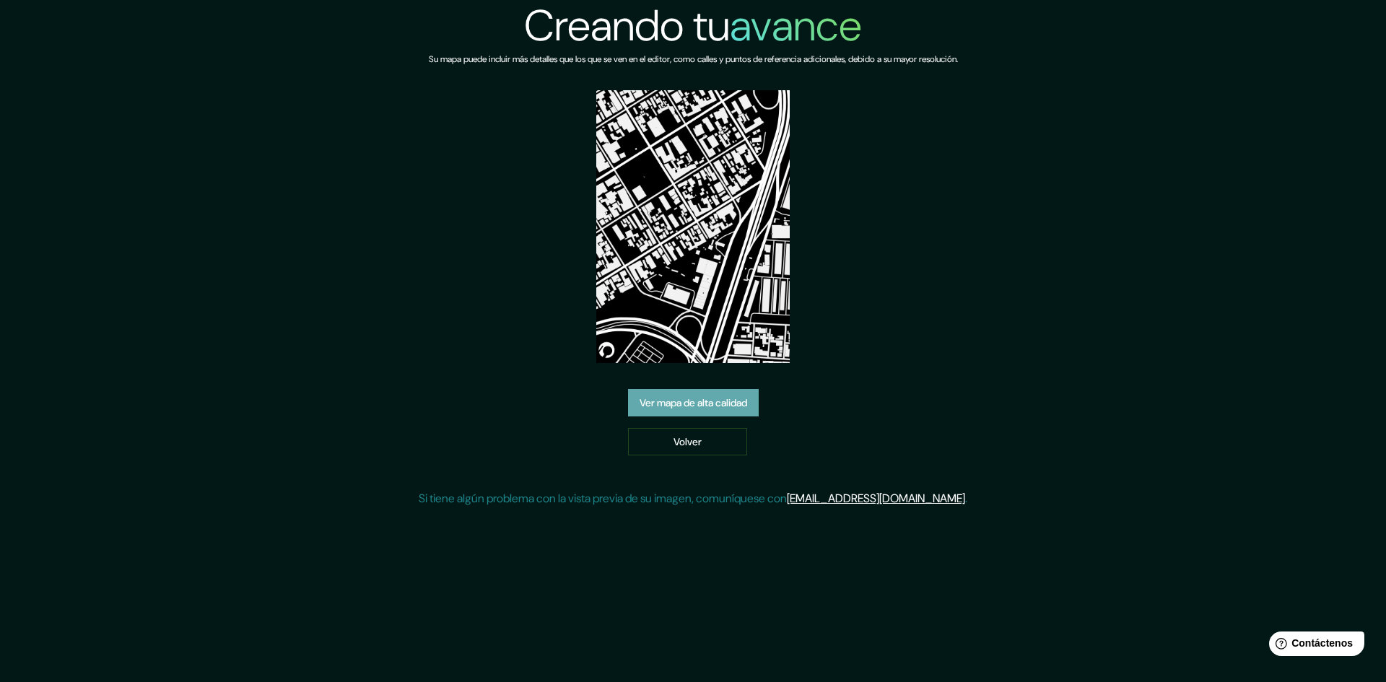
click at [707, 401] on font "Ver mapa de alta calidad" at bounding box center [694, 402] width 108 height 13
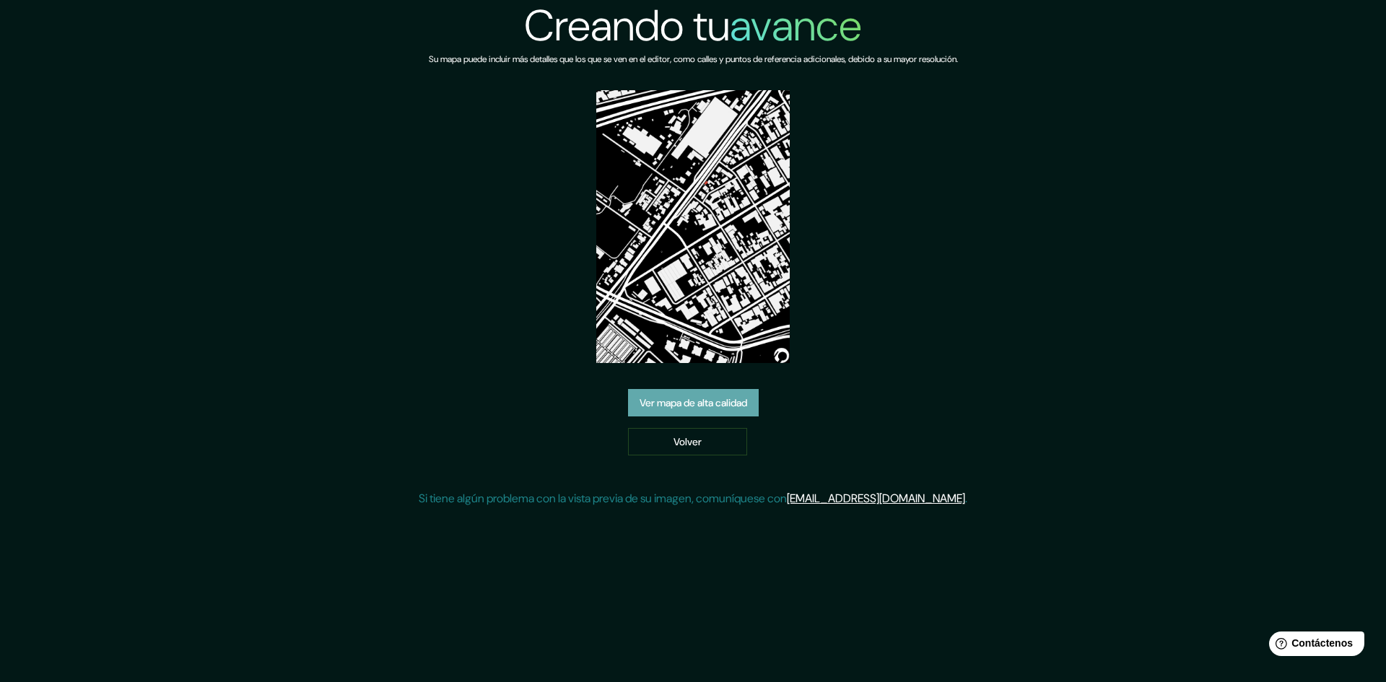
click at [683, 393] on font "Ver mapa de alta calidad" at bounding box center [694, 402] width 108 height 19
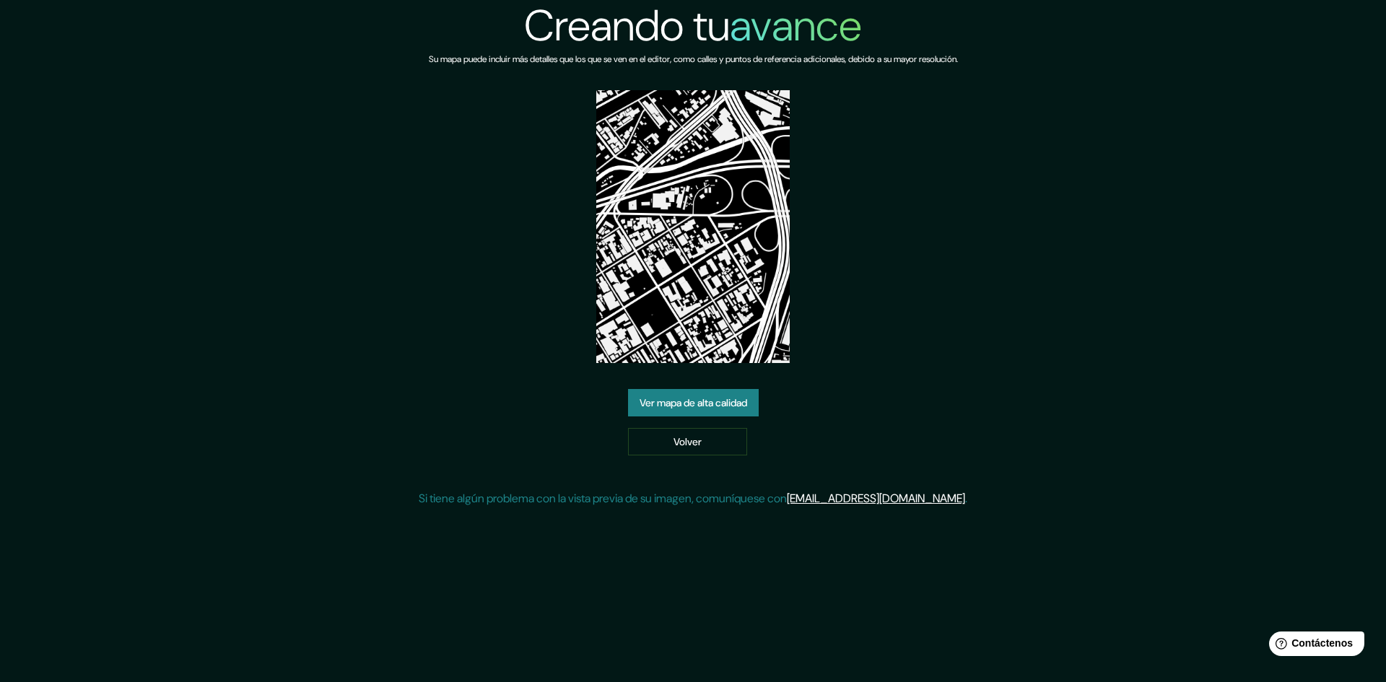
click at [747, 398] on font "Ver mapa de alta calidad" at bounding box center [694, 402] width 108 height 13
